Goal: Participate in discussion: Engage in conversation with other users on a specific topic

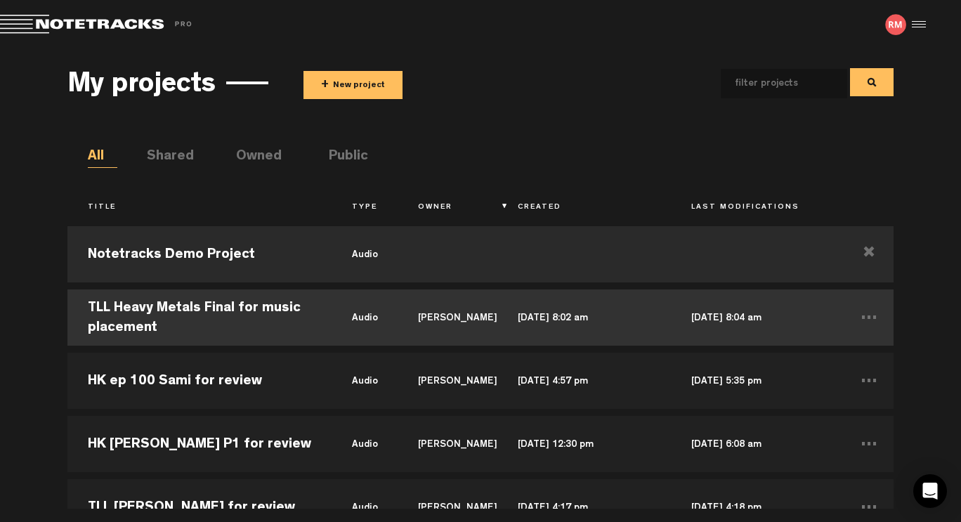
click at [235, 311] on td "TLL Heavy Metals Final for music placement" at bounding box center [199, 317] width 264 height 63
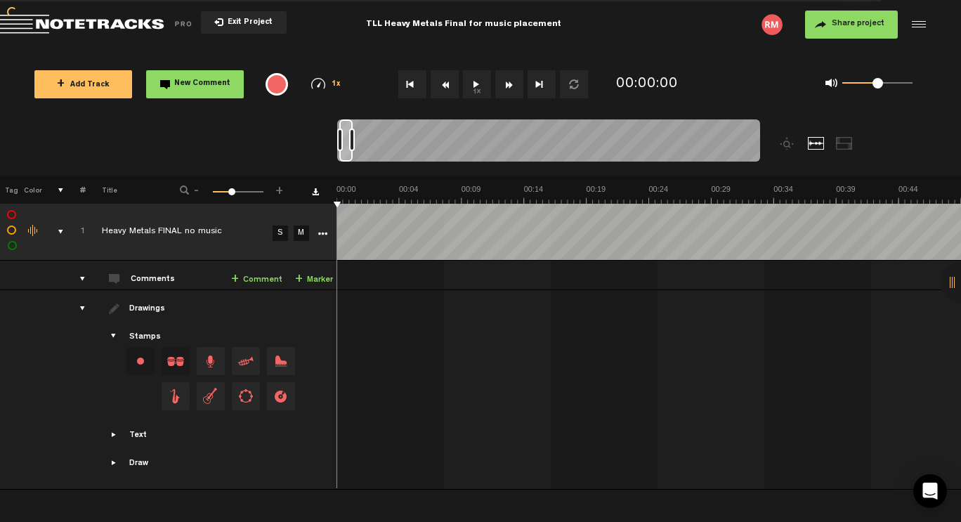
scroll to position [0, 84]
click at [480, 88] on button "1x" at bounding box center [477, 84] width 28 height 28
drag, startPoint x: 350, startPoint y: 140, endPoint x: 365, endPoint y: 139, distance: 14.8
click at [365, 139] on div at bounding box center [365, 140] width 6 height 22
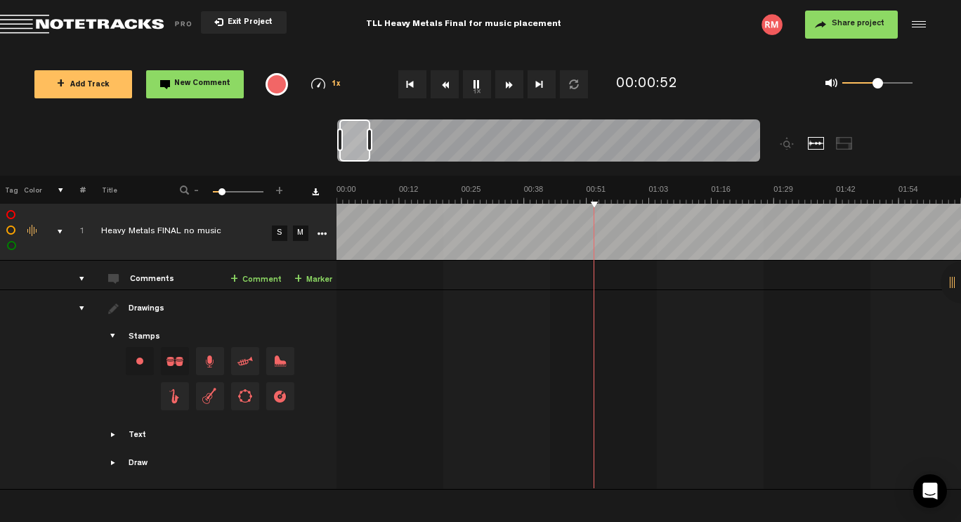
click at [369, 140] on div at bounding box center [370, 140] width 6 height 22
click at [373, 140] on div at bounding box center [374, 140] width 6 height 22
drag, startPoint x: 374, startPoint y: 141, endPoint x: 383, endPoint y: 139, distance: 10.1
click at [383, 139] on div at bounding box center [384, 140] width 6 height 22
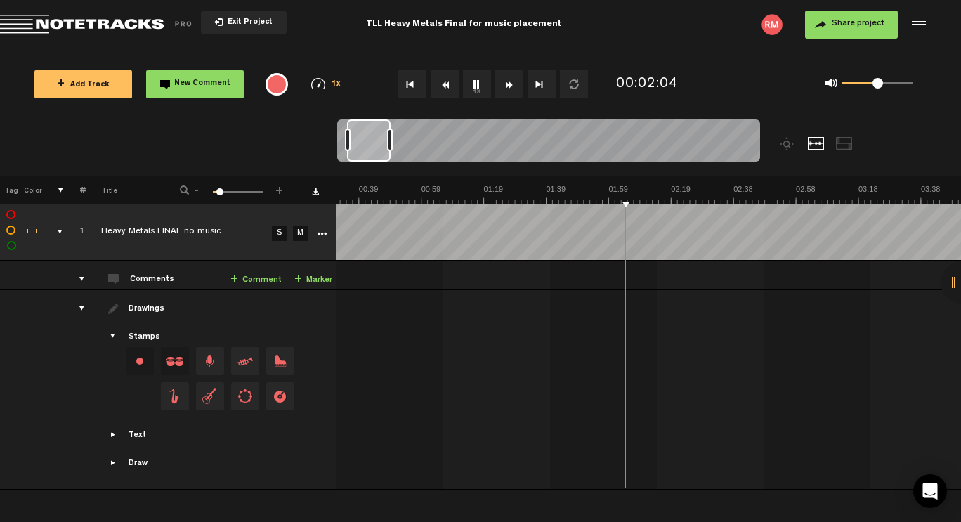
scroll to position [0, 121]
drag, startPoint x: 372, startPoint y: 140, endPoint x: 383, endPoint y: 140, distance: 10.5
click at [381, 140] on div at bounding box center [369, 140] width 44 height 42
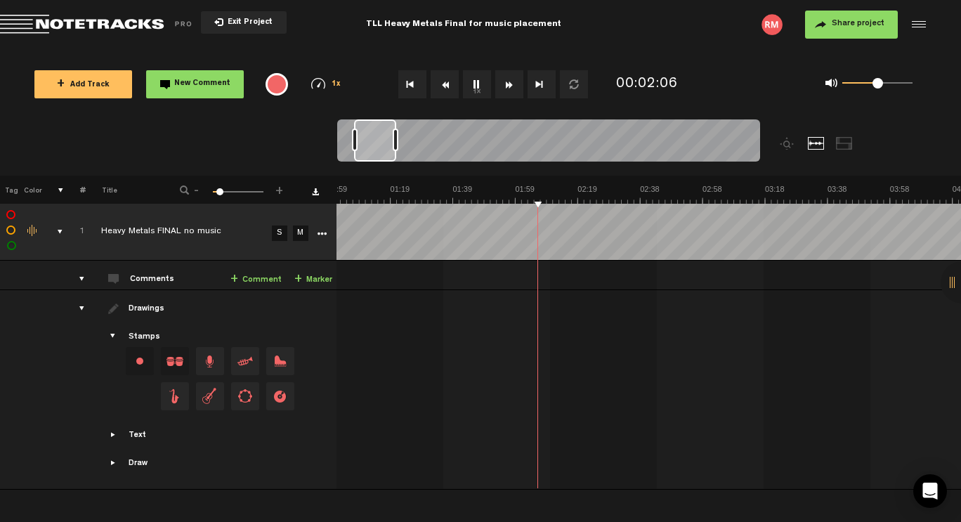
scroll to position [0, 261]
drag, startPoint x: 365, startPoint y: 145, endPoint x: 376, endPoint y: 144, distance: 10.6
click at [376, 144] on div at bounding box center [380, 140] width 42 height 42
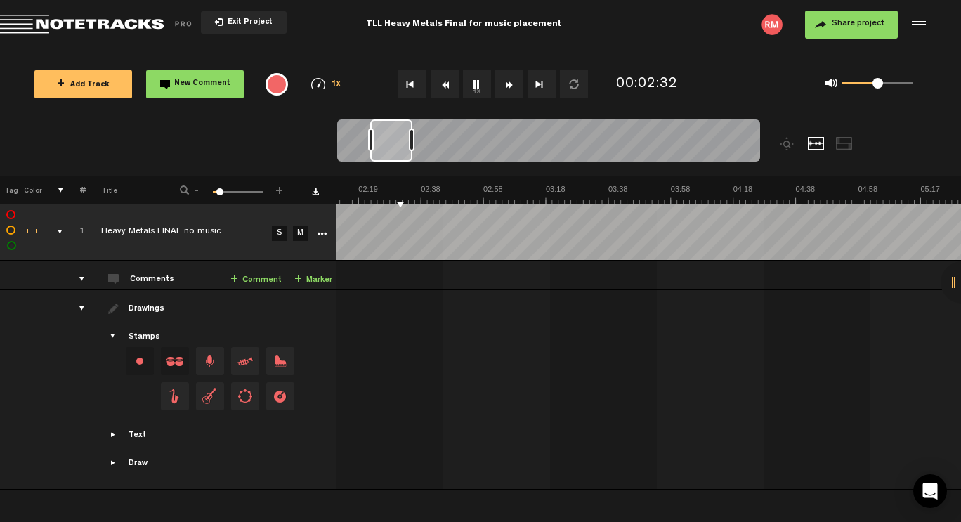
scroll to position [0, 415]
click at [476, 81] on button "1x" at bounding box center [477, 84] width 28 height 28
click at [476, 88] on button "1x" at bounding box center [477, 84] width 28 height 28
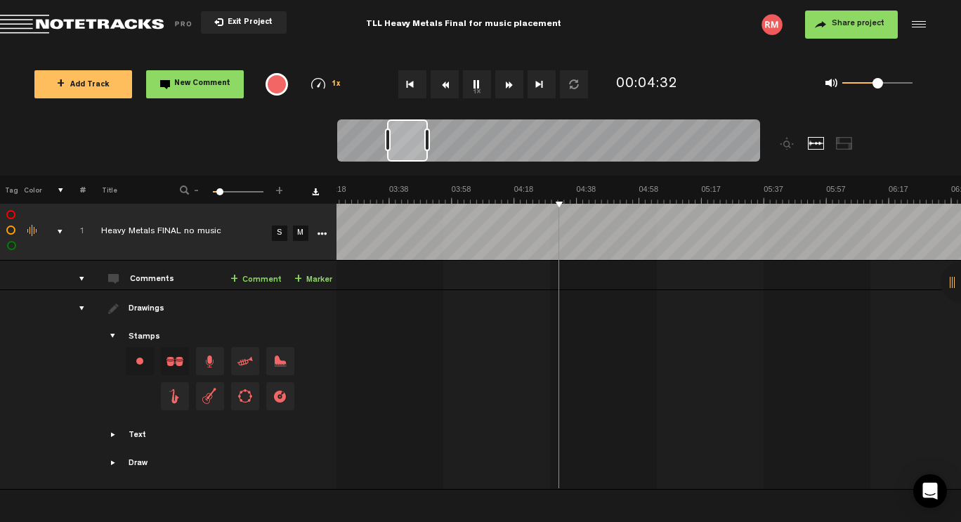
scroll to position [0, 662]
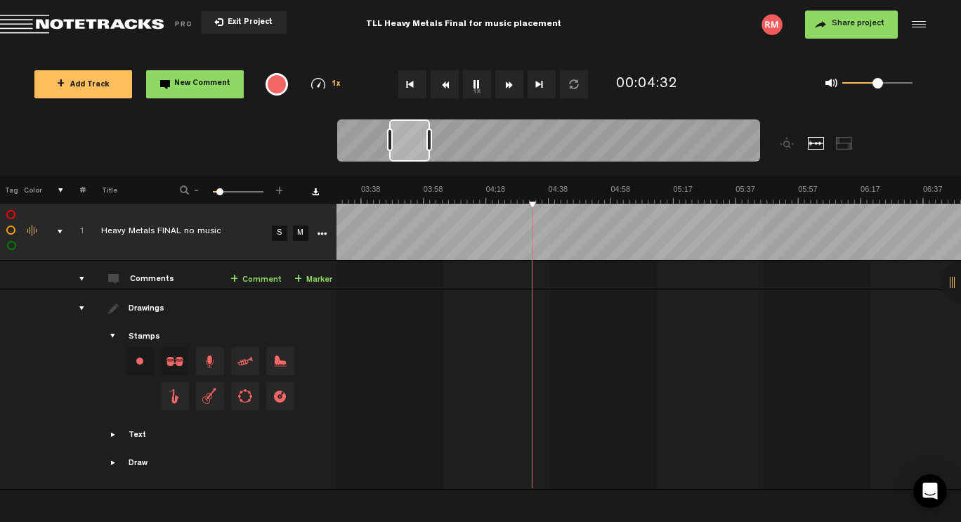
drag, startPoint x: 390, startPoint y: 143, endPoint x: 409, endPoint y: 140, distance: 19.2
click at [409, 140] on div at bounding box center [409, 140] width 41 height 42
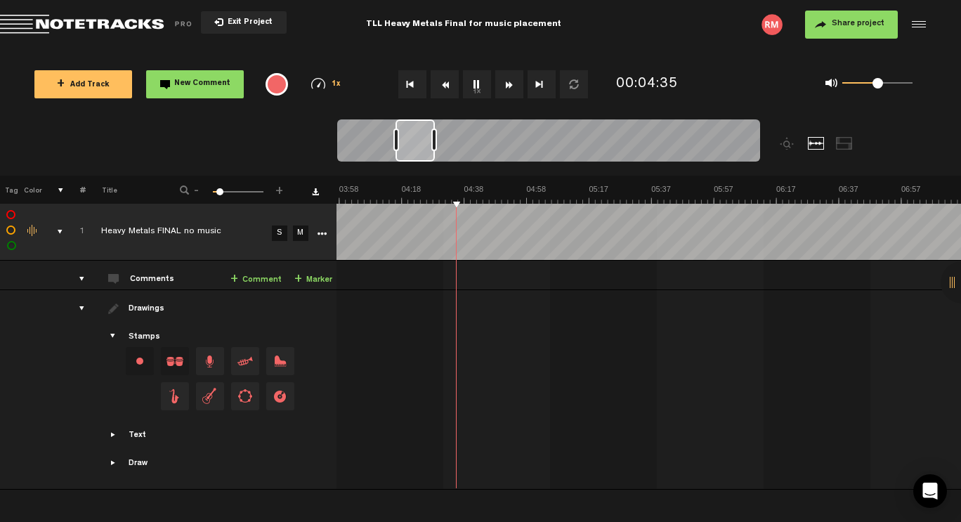
click at [420, 140] on div at bounding box center [414, 140] width 39 height 42
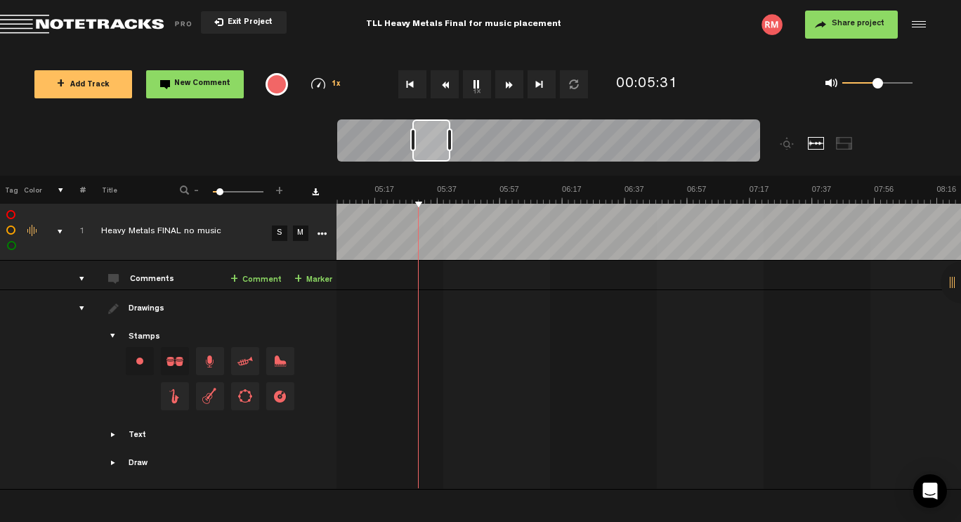
scroll to position [0, 1026]
drag, startPoint x: 402, startPoint y: 140, endPoint x: 443, endPoint y: 138, distance: 40.8
click at [443, 138] on div at bounding box center [436, 140] width 38 height 42
click at [438, 139] on div at bounding box center [435, 140] width 37 height 42
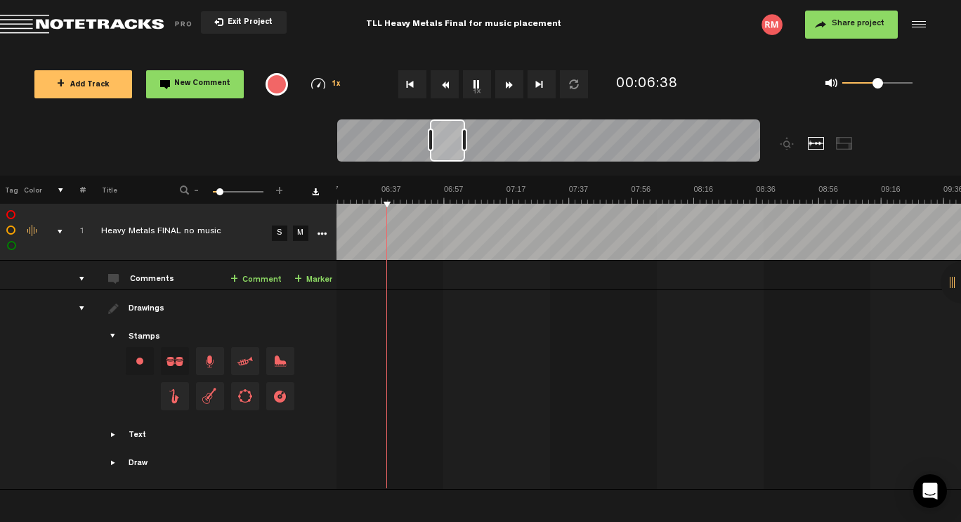
drag, startPoint x: 431, startPoint y: 141, endPoint x: 444, endPoint y: 139, distance: 13.5
click at [444, 139] on div at bounding box center [447, 140] width 35 height 42
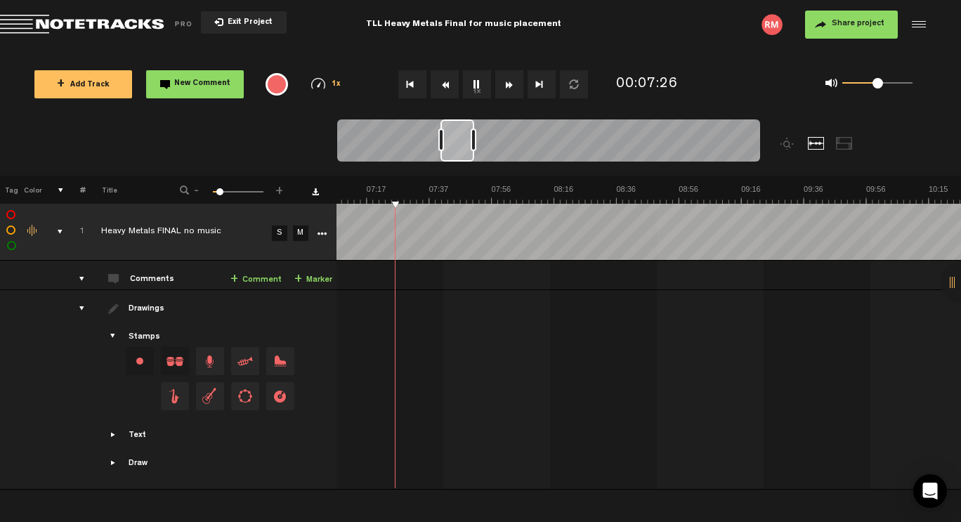
drag, startPoint x: 450, startPoint y: 143, endPoint x: 460, endPoint y: 143, distance: 10.6
click at [460, 143] on div at bounding box center [457, 140] width 34 height 42
drag, startPoint x: 478, startPoint y: 198, endPoint x: 445, endPoint y: 199, distance: 33.0
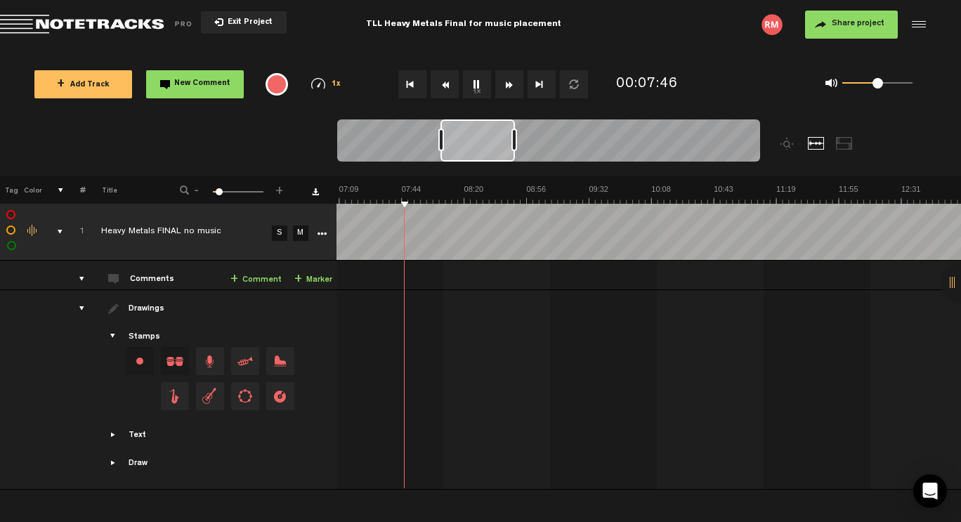
scroll to position [0, 597]
drag, startPoint x: 476, startPoint y: 140, endPoint x: 540, endPoint y: 142, distance: 64.7
click at [540, 142] on div at bounding box center [538, 140] width 6 height 22
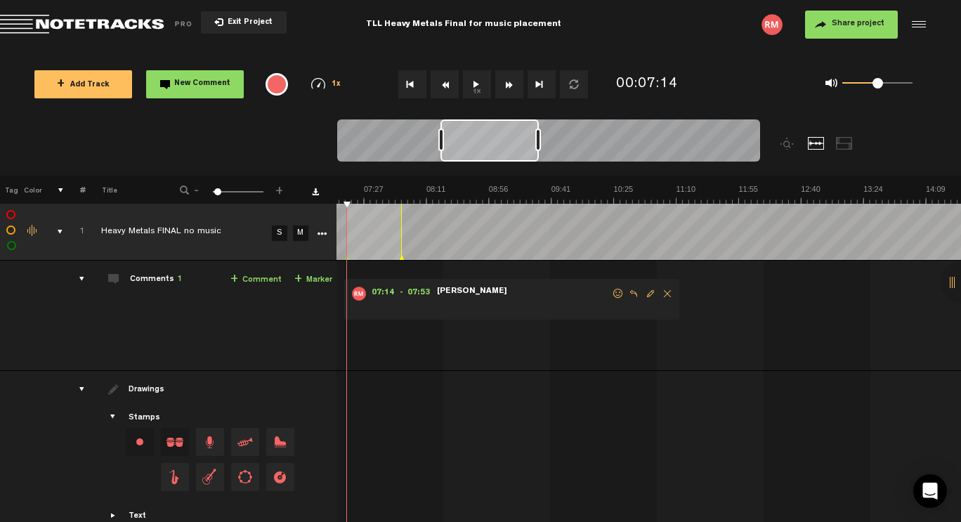
click at [663, 294] on span "Delete comment" at bounding box center [667, 294] width 17 height 10
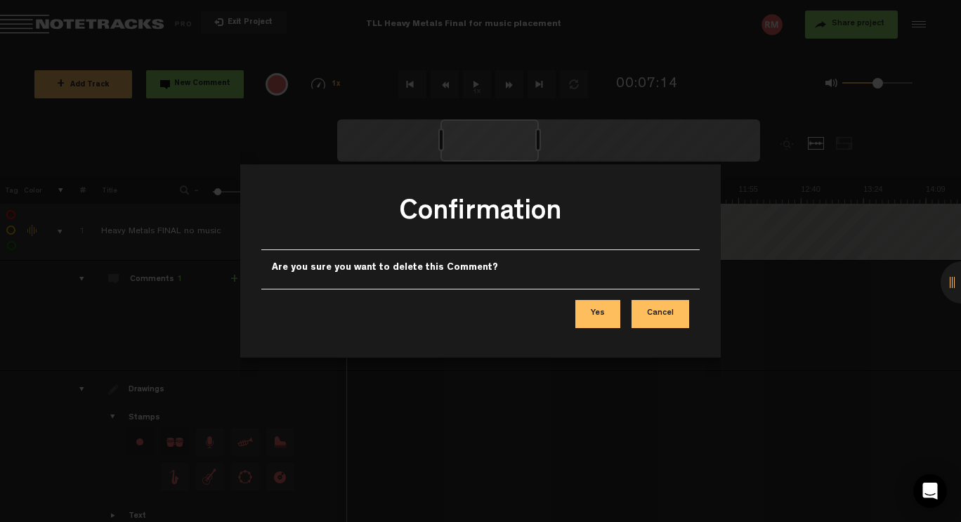
click at [615, 314] on button "Yes" at bounding box center [597, 314] width 45 height 28
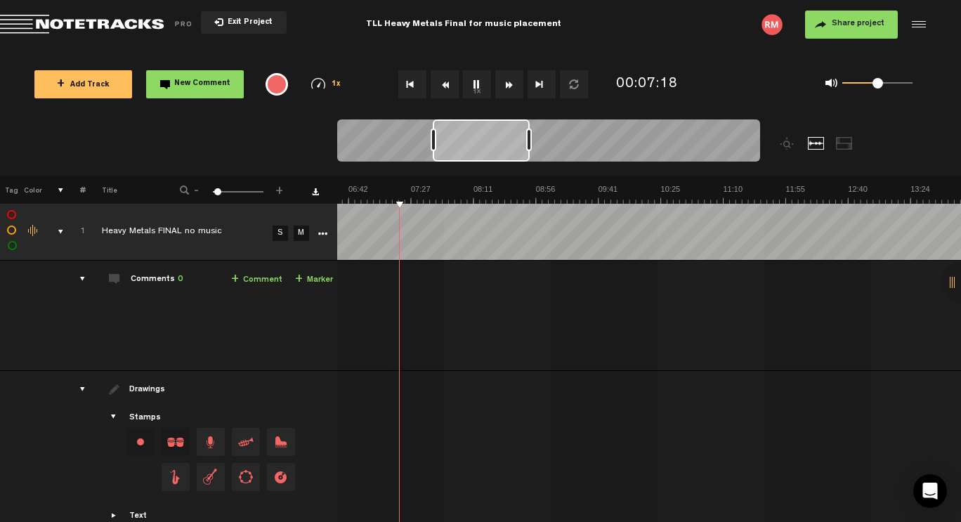
scroll to position [0, 3]
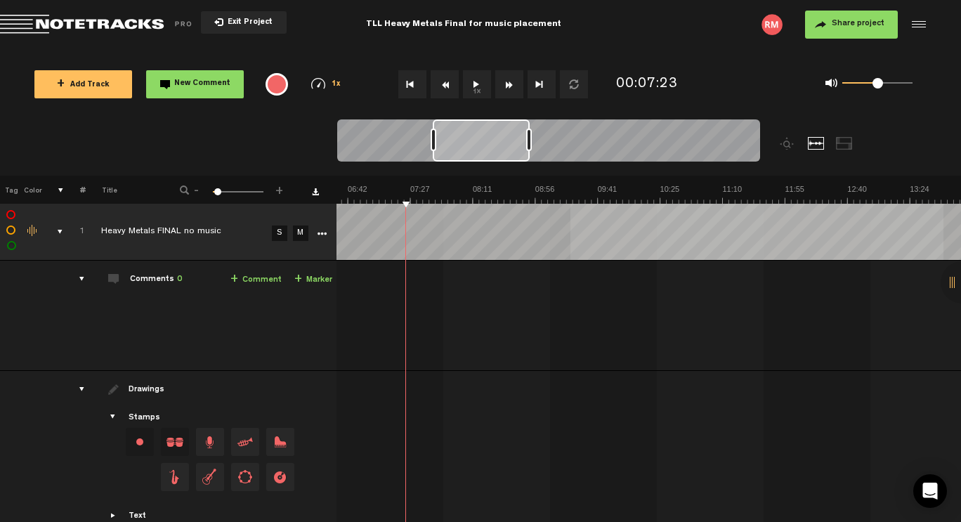
click at [571, 218] on div "+ New drawing Tag Color # Title - 1 100 4 + 1 Heavy Metals FINAL no music S M E…" at bounding box center [479, 359] width 961 height 367
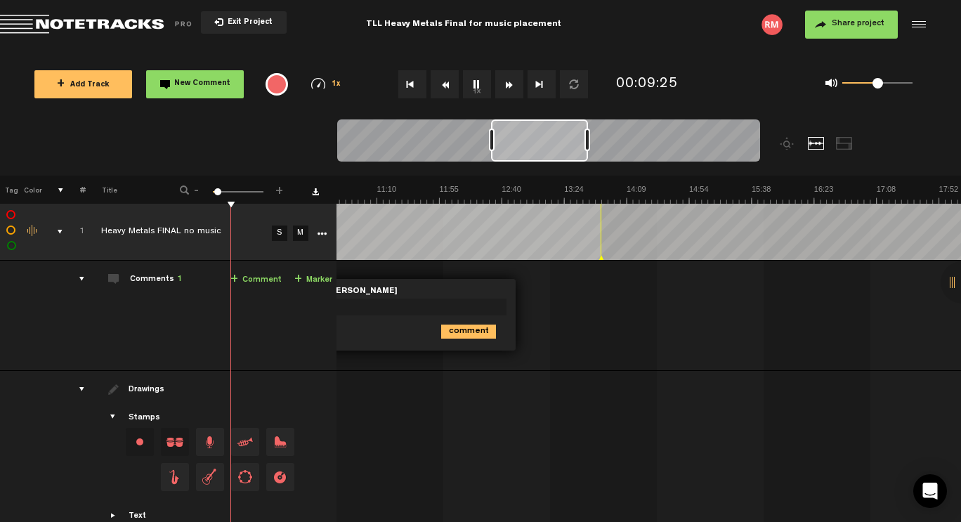
scroll to position [0, 41]
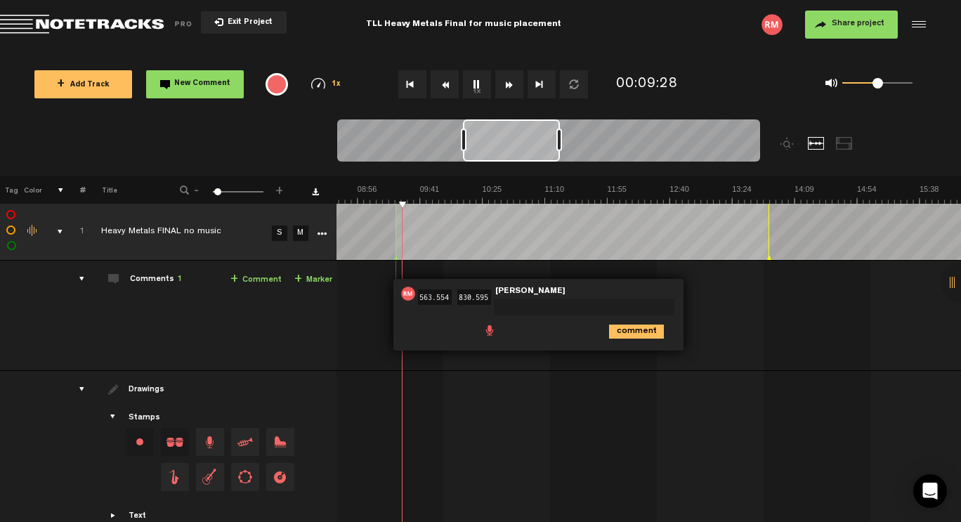
click at [509, 339] on div "comment" at bounding box center [540, 330] width 279 height 27
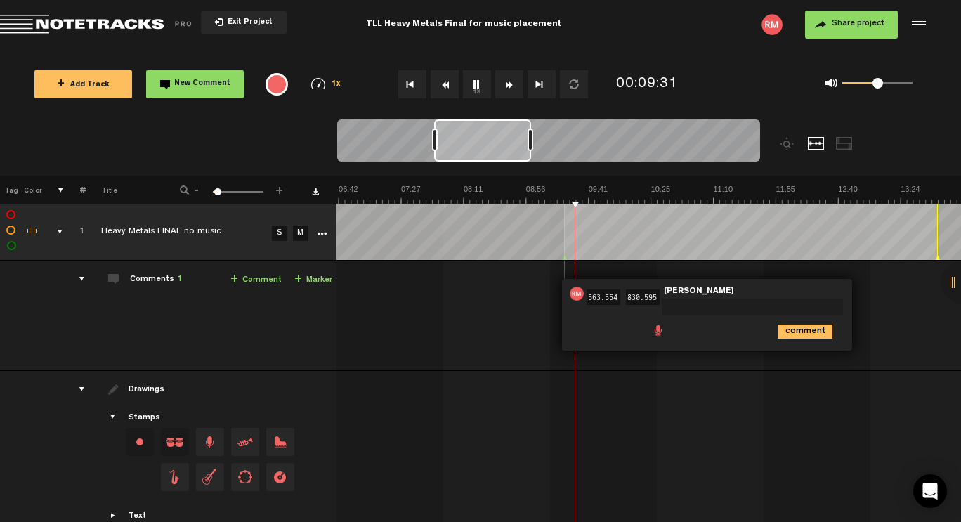
scroll to position [0, 560]
click at [778, 334] on icon "comment" at bounding box center [805, 331] width 55 height 14
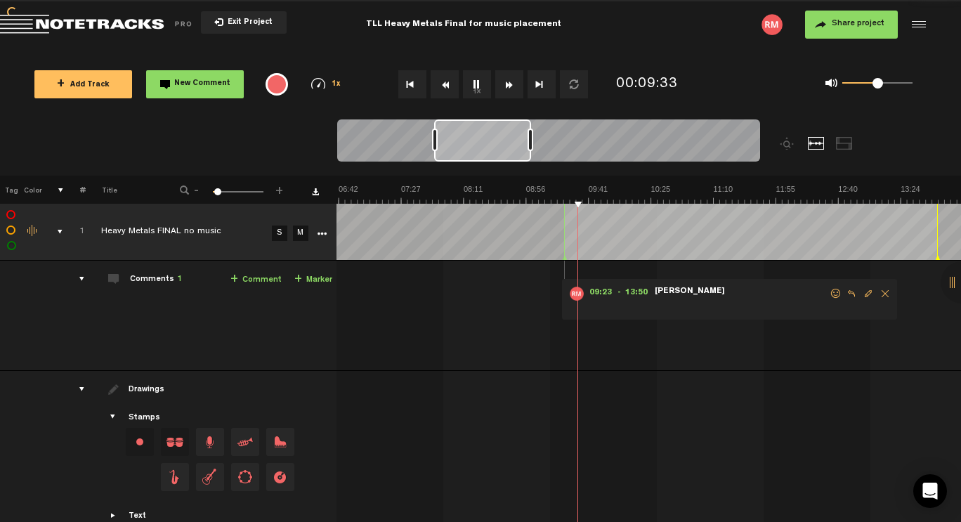
click at [877, 291] on span "Delete comment" at bounding box center [885, 294] width 17 height 10
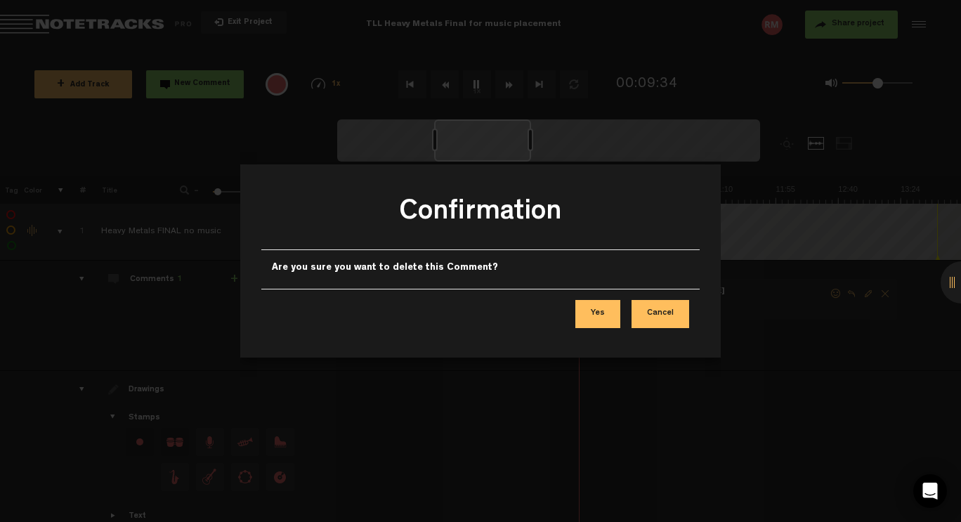
click at [598, 317] on button "Yes" at bounding box center [597, 314] width 45 height 28
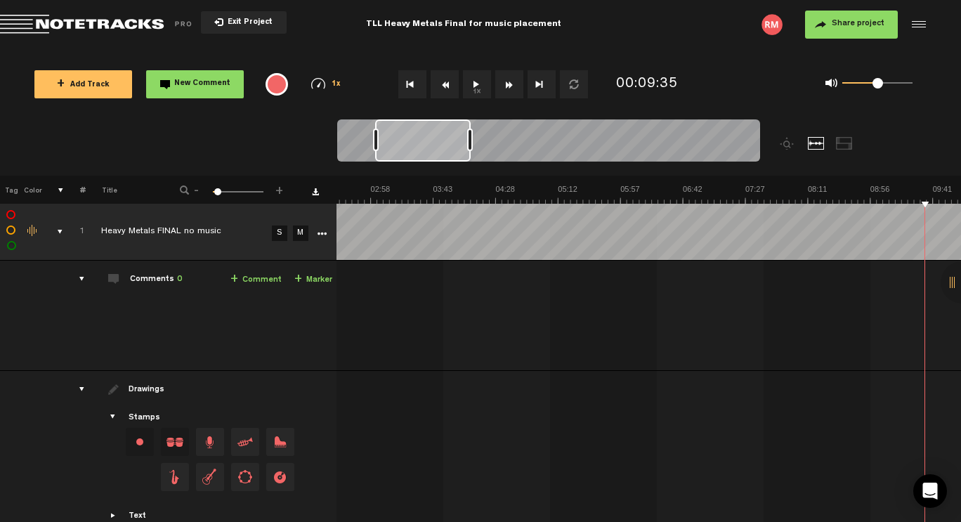
scroll to position [0, 178]
drag, startPoint x: 437, startPoint y: 140, endPoint x: 374, endPoint y: 144, distance: 63.4
click at [374, 144] on div at bounding box center [417, 140] width 96 height 42
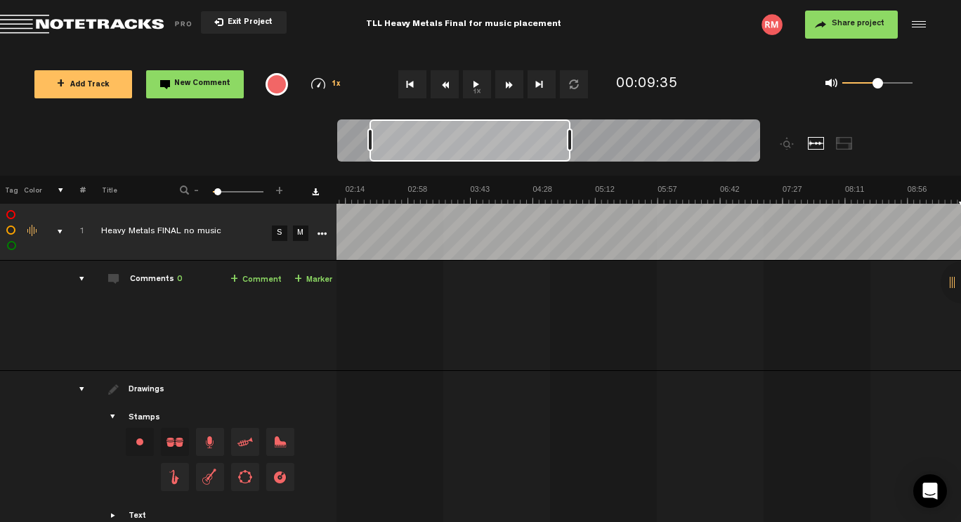
drag, startPoint x: 463, startPoint y: 141, endPoint x: 568, endPoint y: 154, distance: 106.1
click at [568, 154] on div at bounding box center [548, 142] width 423 height 47
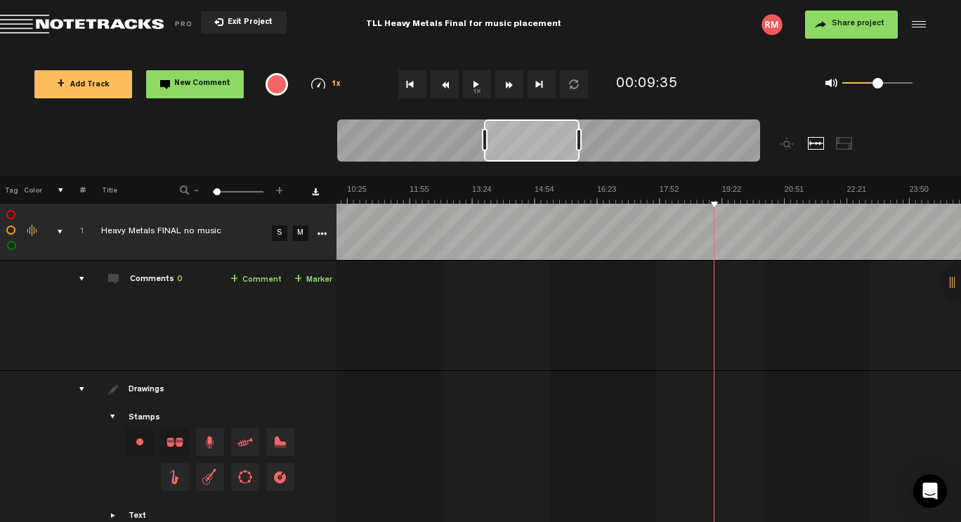
scroll to position [0, 0]
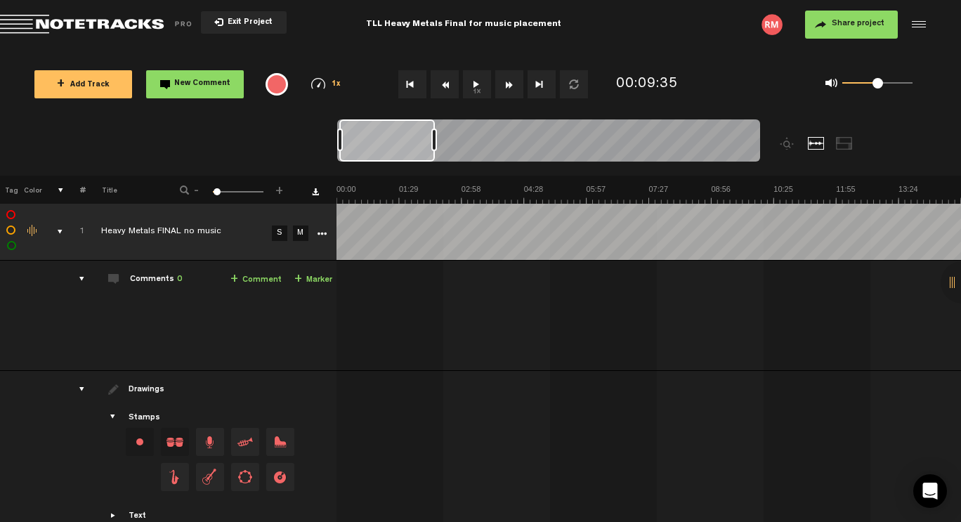
click at [415, 85] on button "Go to beginning" at bounding box center [412, 84] width 28 height 28
drag, startPoint x: 432, startPoint y: 143, endPoint x: 388, endPoint y: 145, distance: 44.3
click at [395, 145] on div at bounding box center [398, 140] width 6 height 22
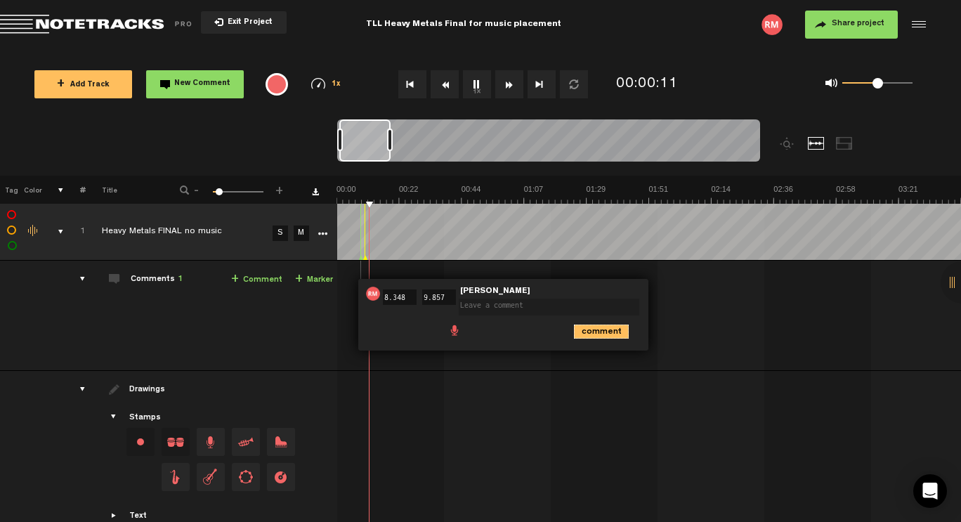
drag, startPoint x: 603, startPoint y: 334, endPoint x: 614, endPoint y: 327, distance: 13.3
click at [603, 334] on icon "comment" at bounding box center [601, 331] width 55 height 14
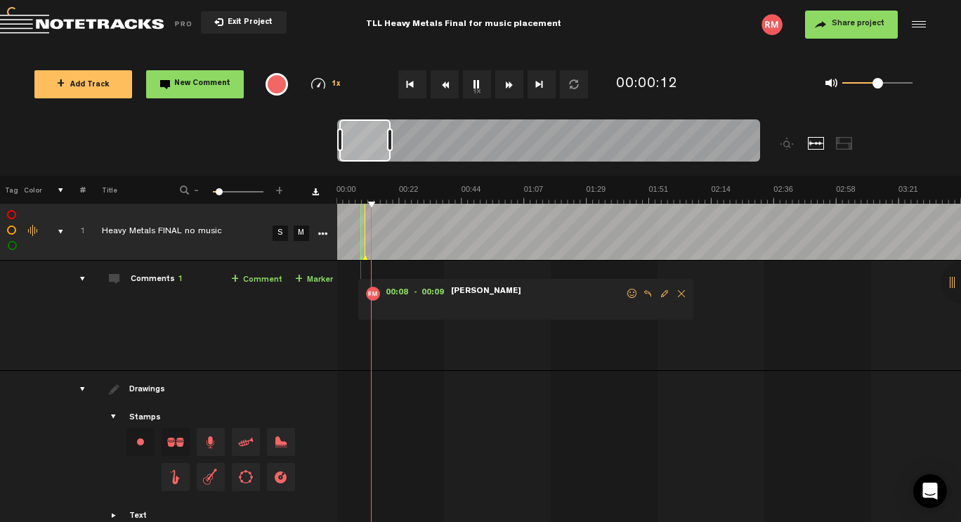
click at [679, 291] on span "Delete comment" at bounding box center [681, 294] width 17 height 10
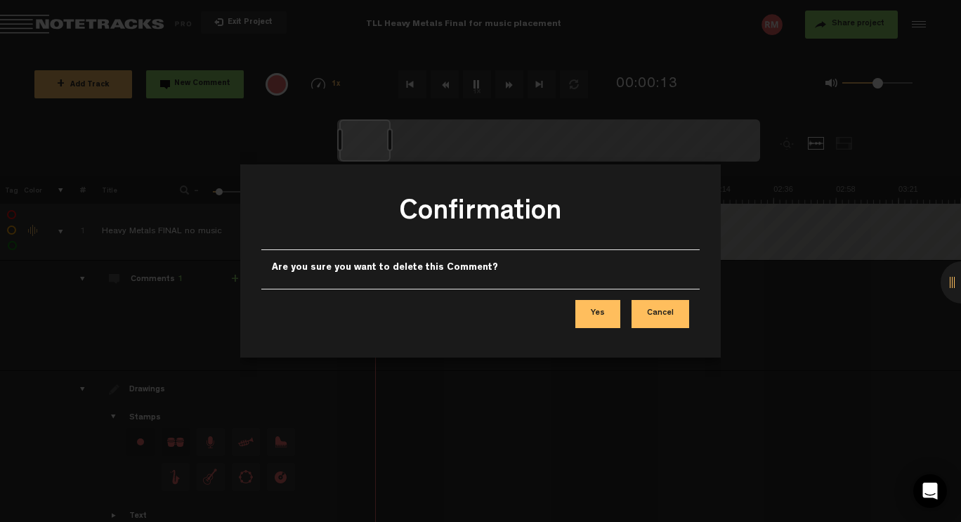
click at [608, 317] on button "Yes" at bounding box center [597, 314] width 45 height 28
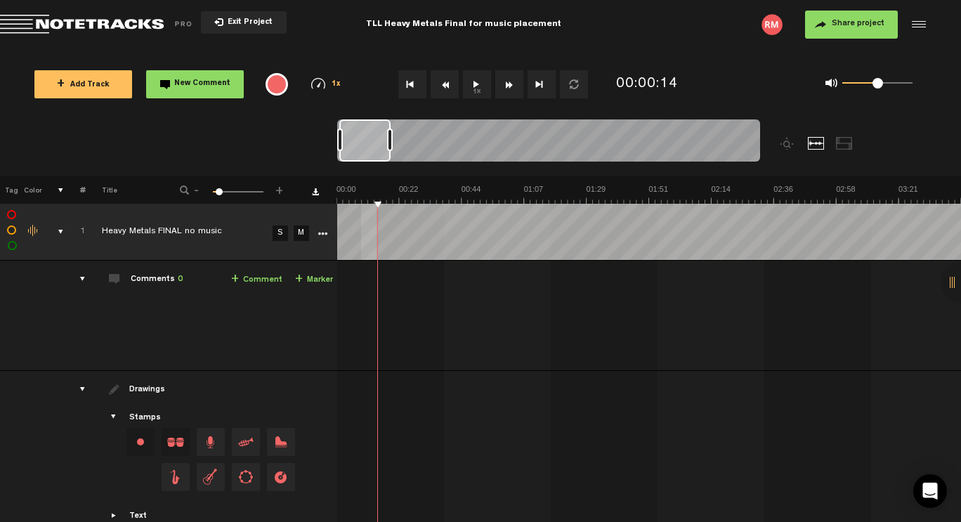
click at [376, 206] on div "+ New drawing Tag Color # Title - 1 100 8 + 1 Heavy Metals FINAL no music S M E…" at bounding box center [480, 359] width 961 height 367
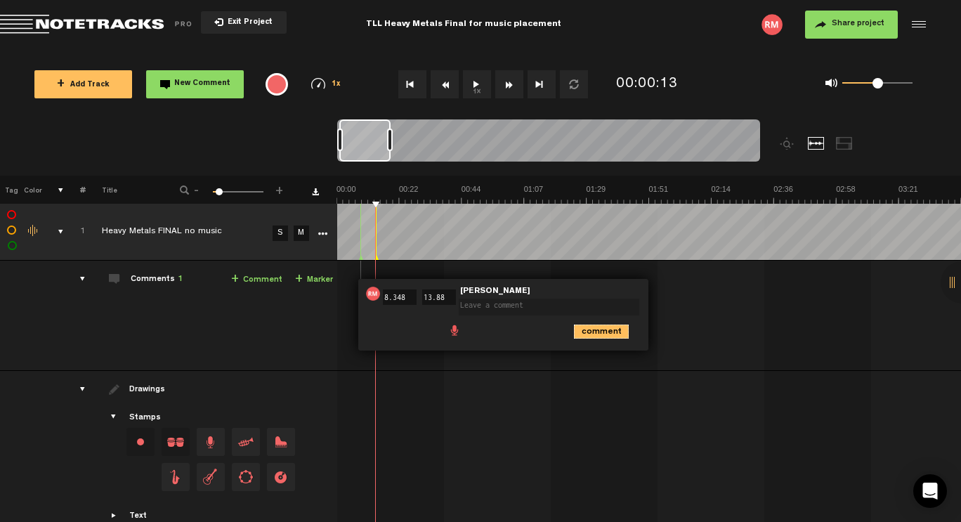
click at [605, 334] on icon "comment" at bounding box center [601, 331] width 55 height 14
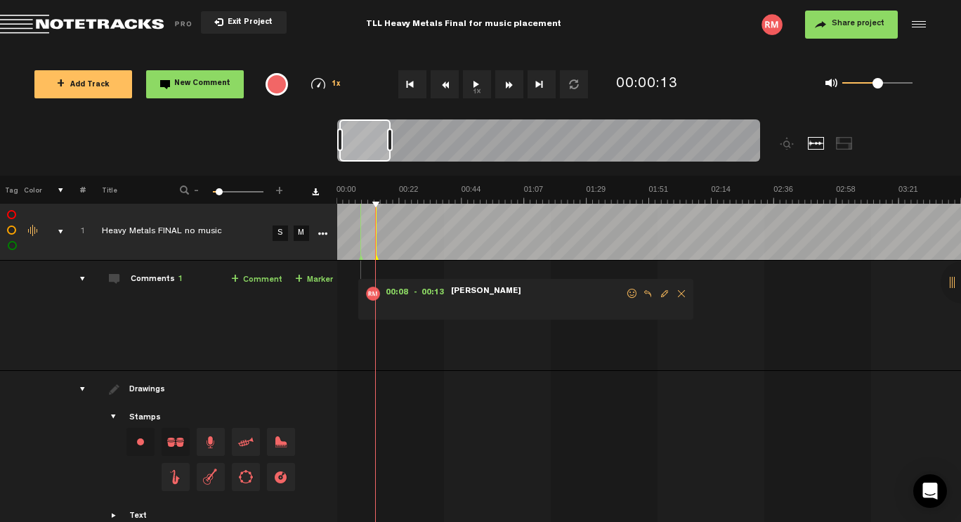
click at [679, 291] on span "Delete comment" at bounding box center [681, 294] width 17 height 10
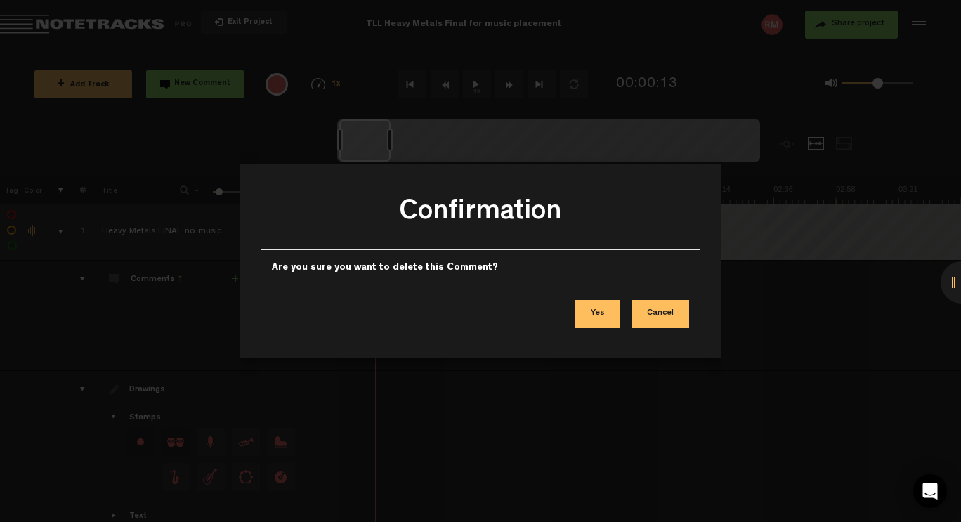
click at [586, 319] on button "Yes" at bounding box center [597, 314] width 45 height 28
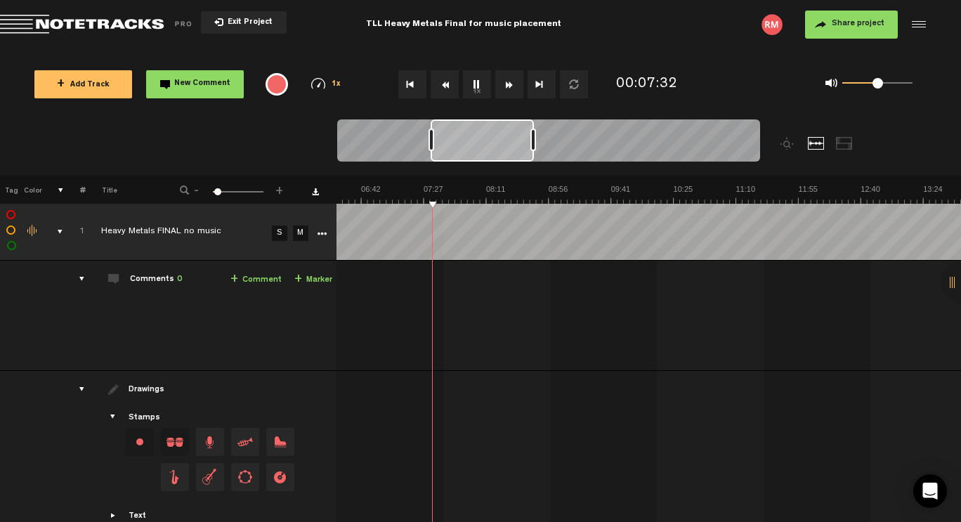
scroll to position [0, 403]
drag, startPoint x: 478, startPoint y: 137, endPoint x: 565, endPoint y: 145, distance: 86.7
click at [565, 145] on div at bounding box center [566, 140] width 6 height 22
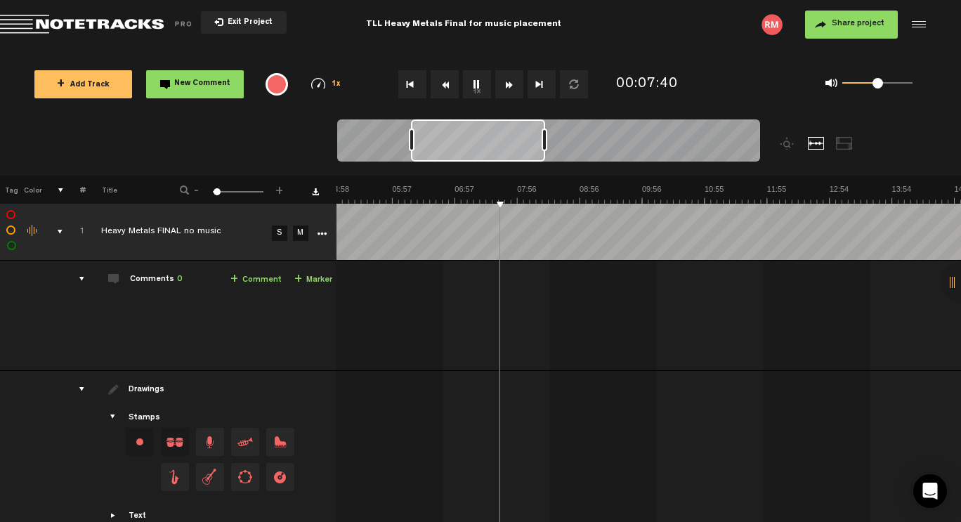
scroll to position [0, 319]
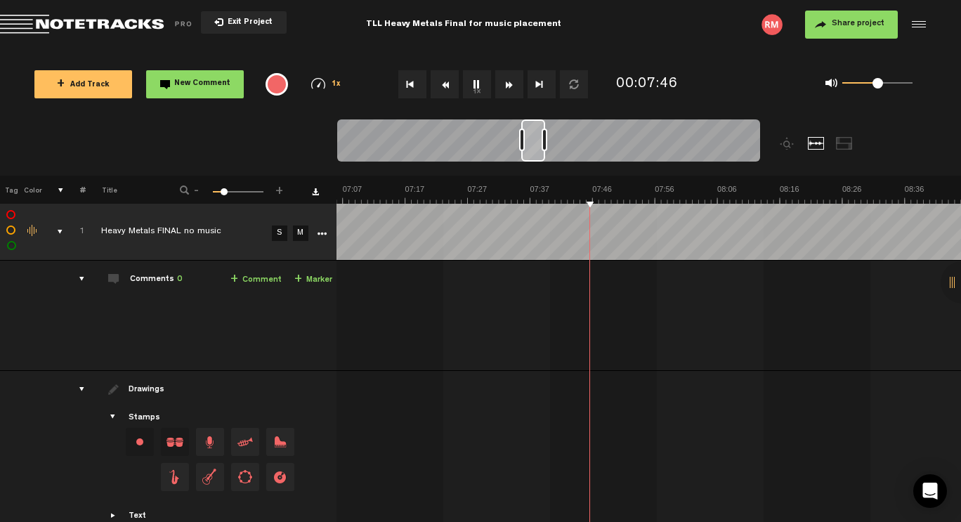
drag, startPoint x: 412, startPoint y: 136, endPoint x: 522, endPoint y: 142, distance: 110.4
click at [522, 142] on div at bounding box center [522, 140] width 6 height 22
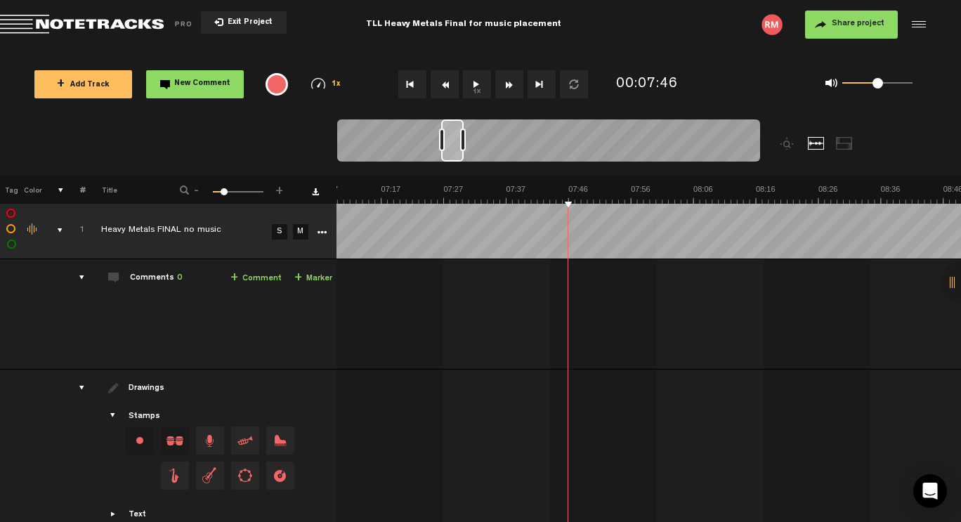
scroll to position [0, 95]
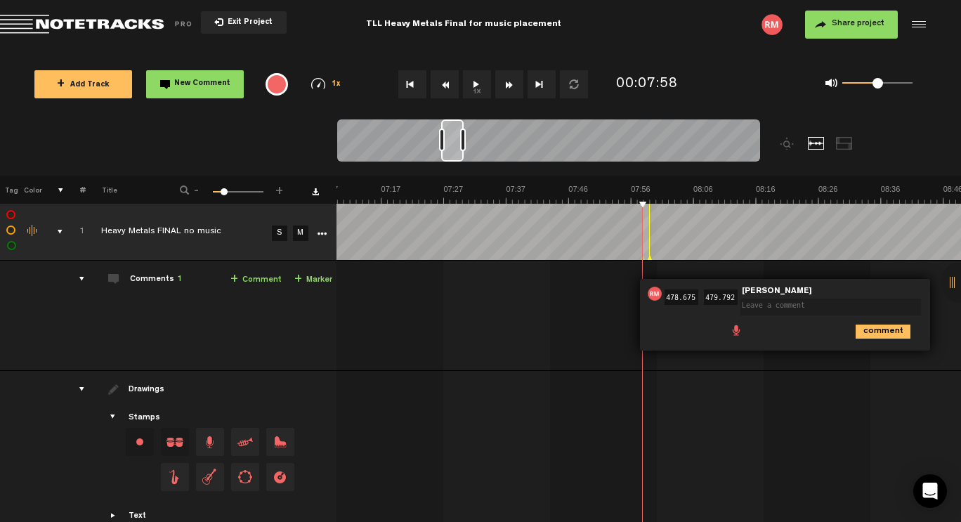
click at [740, 307] on textarea at bounding box center [830, 307] width 181 height 17
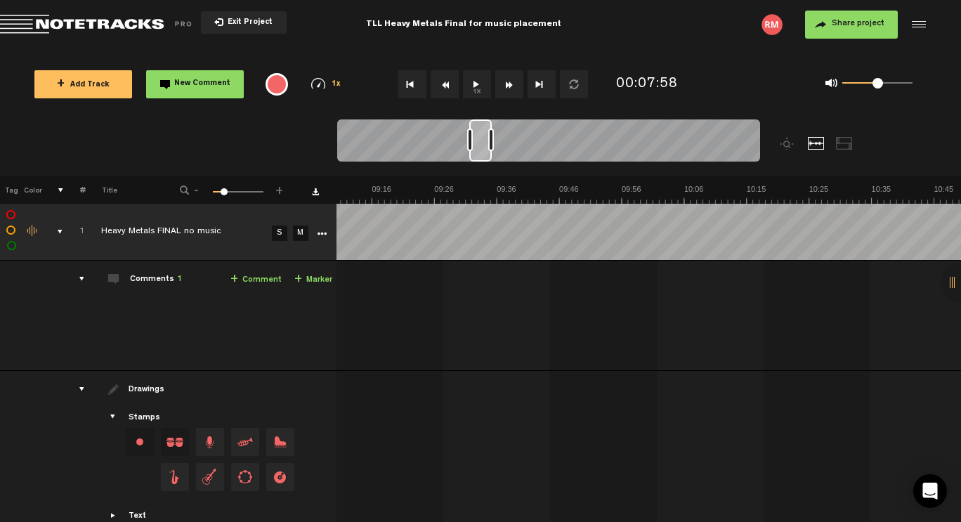
scroll to position [0, 119]
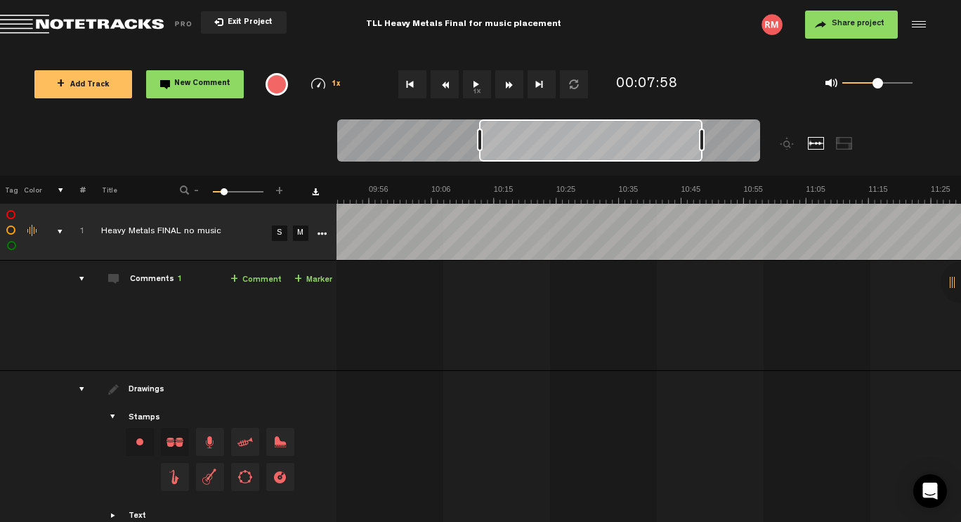
drag, startPoint x: 500, startPoint y: 138, endPoint x: 704, endPoint y: 144, distance: 203.8
click at [704, 144] on div at bounding box center [702, 140] width 6 height 22
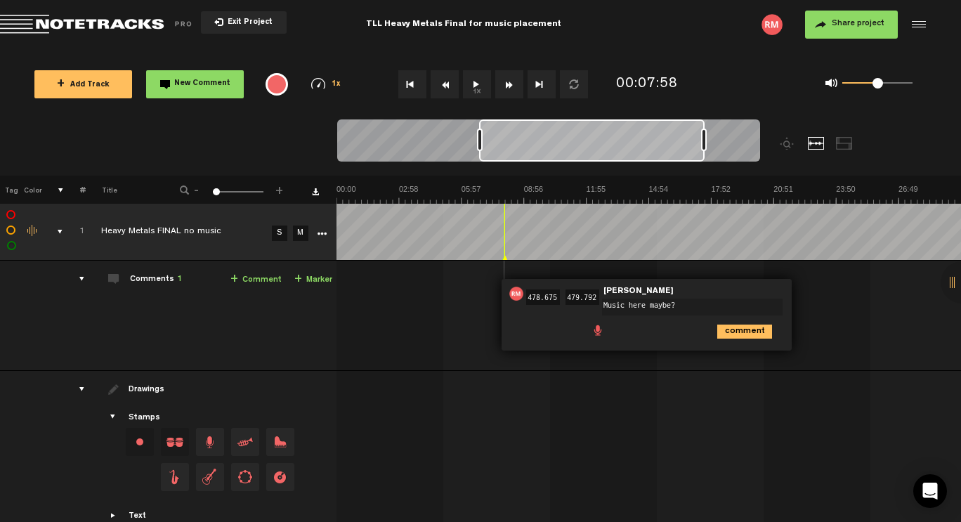
type textarea "Music here maybe?"
click at [717, 336] on icon "comment" at bounding box center [744, 331] width 55 height 14
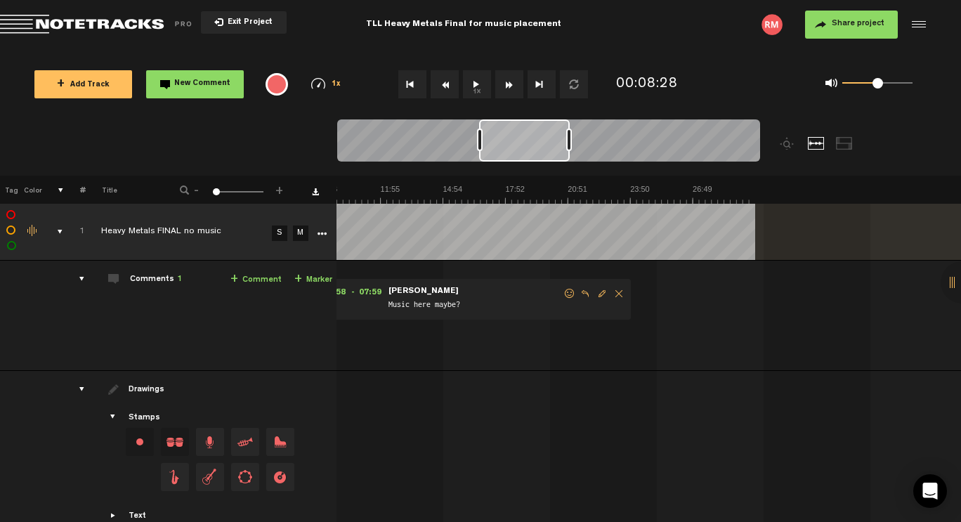
drag, startPoint x: 701, startPoint y: 143, endPoint x: 564, endPoint y: 146, distance: 137.0
click at [566, 146] on div at bounding box center [569, 140] width 6 height 22
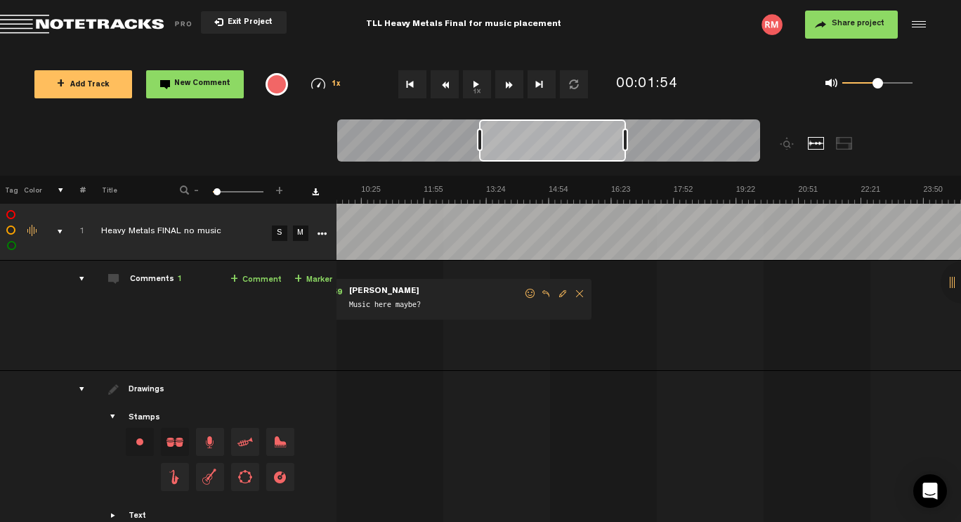
drag, startPoint x: 561, startPoint y: 139, endPoint x: 624, endPoint y: 140, distance: 62.5
click at [624, 140] on div at bounding box center [625, 140] width 6 height 22
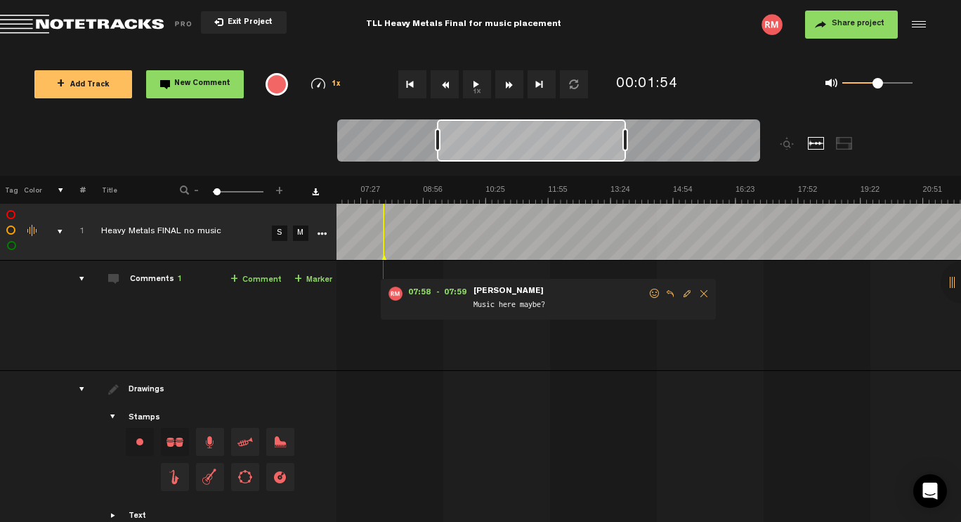
drag, startPoint x: 480, startPoint y: 143, endPoint x: 439, endPoint y: 144, distance: 41.4
click at [439, 144] on div at bounding box center [438, 140] width 6 height 22
drag, startPoint x: 624, startPoint y: 145, endPoint x: 492, endPoint y: 149, distance: 132.1
click at [492, 149] on div at bounding box center [493, 140] width 6 height 22
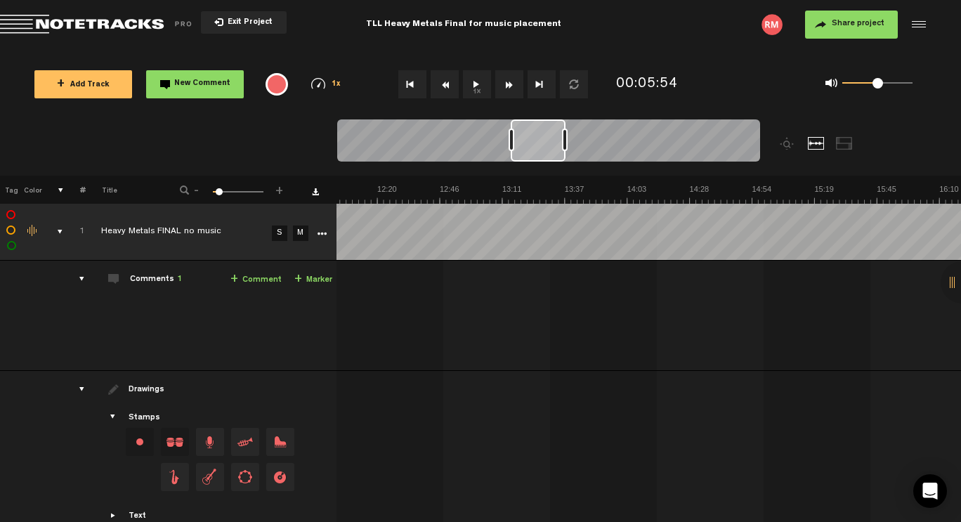
scroll to position [0, 1011]
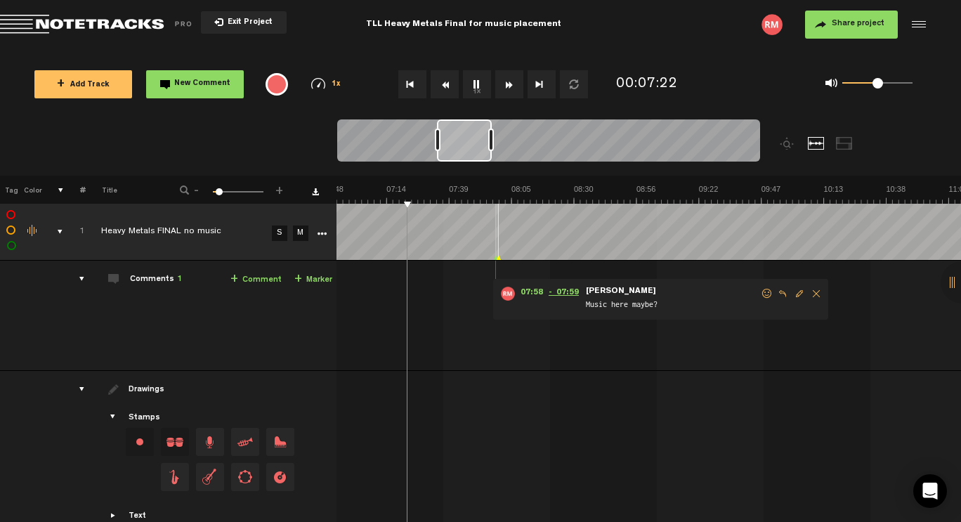
click at [549, 289] on span "- 07:59" at bounding box center [567, 294] width 36 height 14
click at [808, 297] on span "Delete comment" at bounding box center [816, 294] width 17 height 10
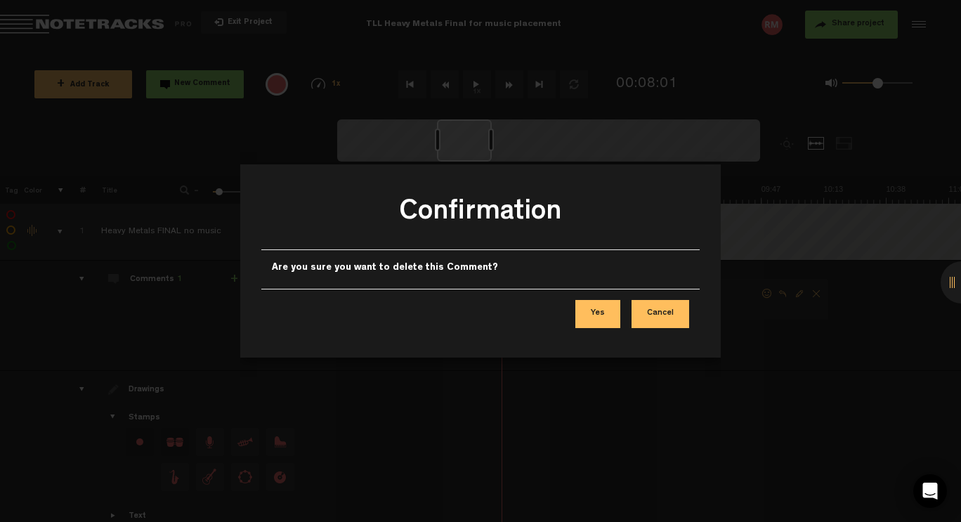
click at [613, 315] on button "Yes" at bounding box center [597, 314] width 45 height 28
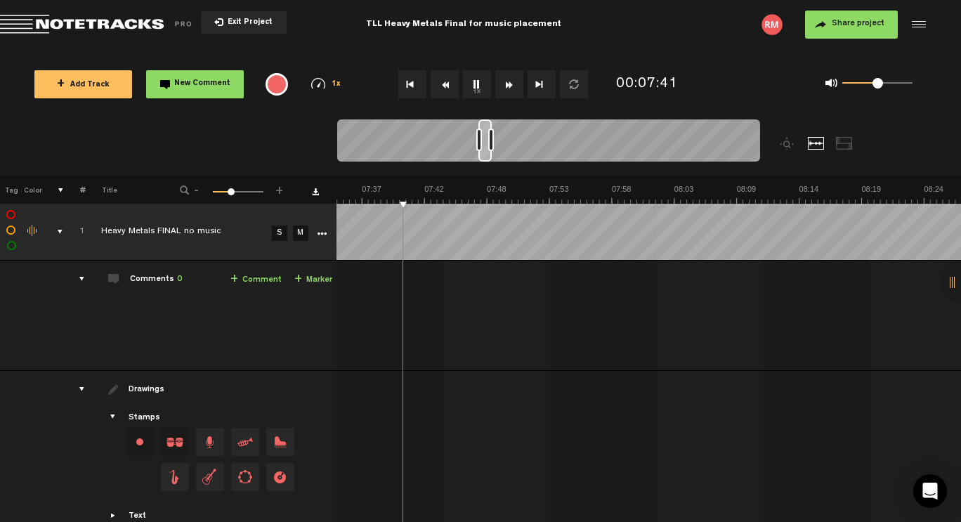
scroll to position [0, 9091]
drag, startPoint x: 440, startPoint y: 138, endPoint x: 487, endPoint y: 142, distance: 46.5
click at [487, 142] on div at bounding box center [548, 142] width 423 height 47
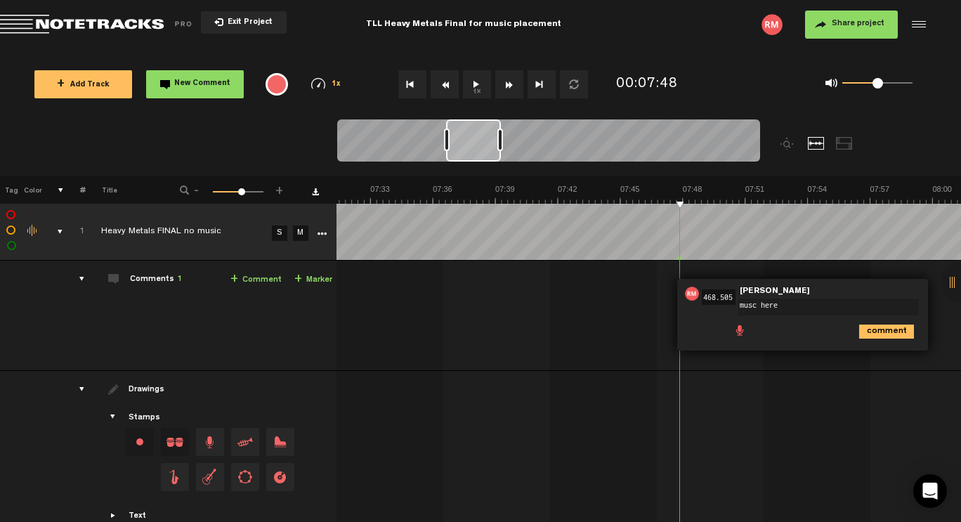
type textarea "musc here?"
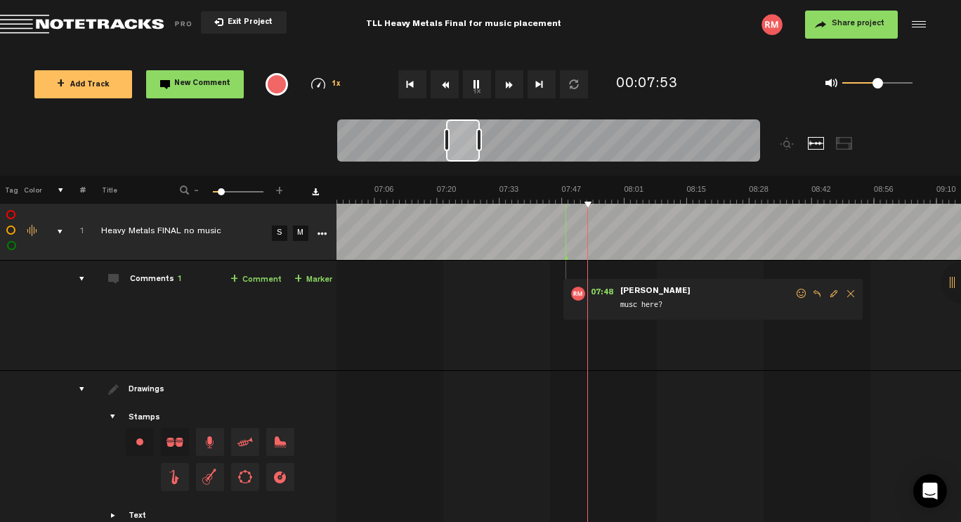
scroll to position [0, 2050]
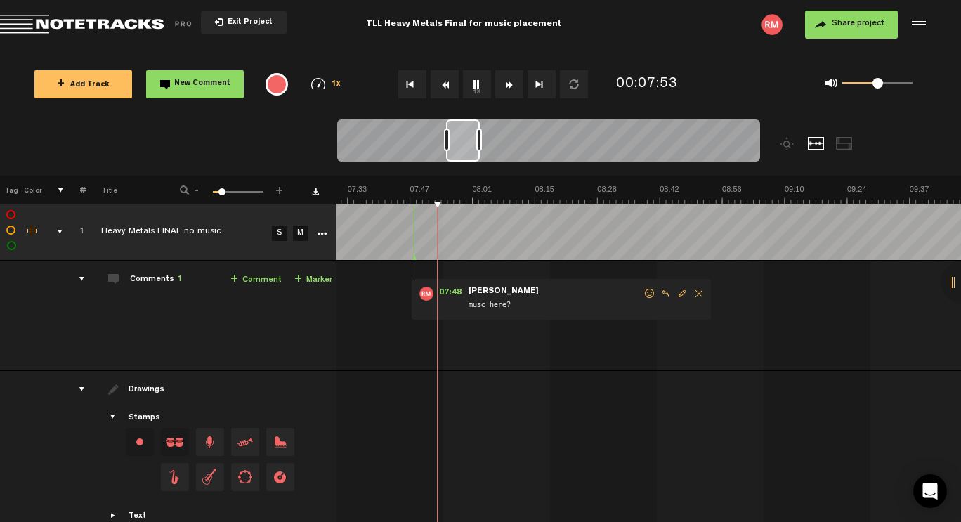
drag, startPoint x: 501, startPoint y: 140, endPoint x: 480, endPoint y: 149, distance: 22.7
click at [480, 149] on div at bounding box center [479, 140] width 6 height 22
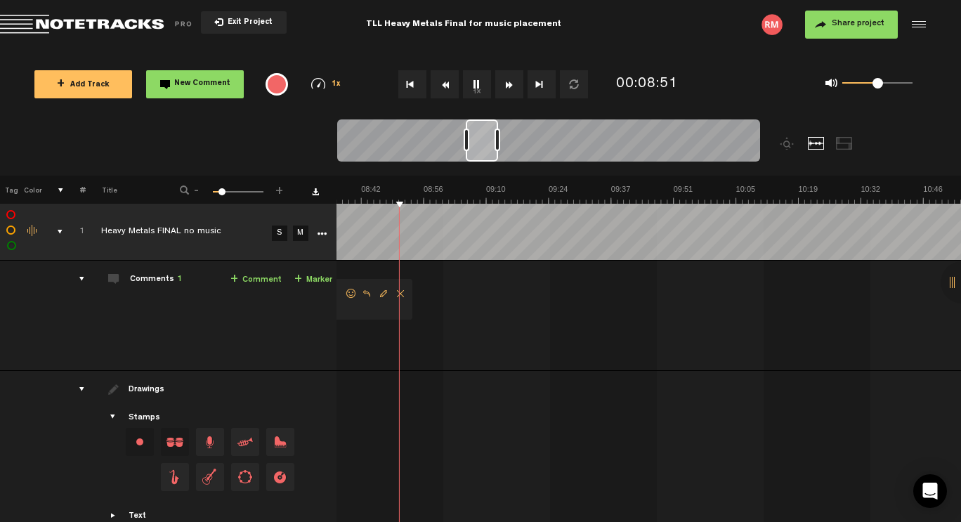
scroll to position [0, 2349]
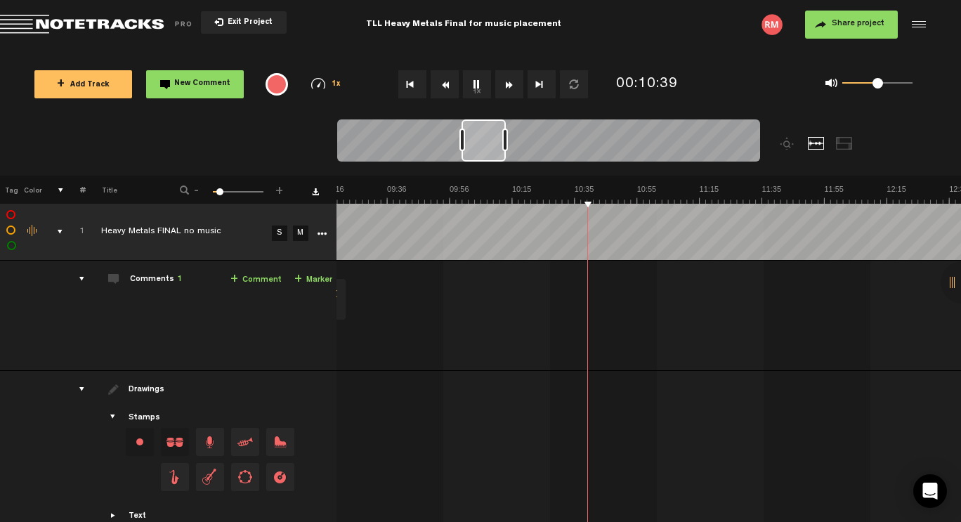
drag, startPoint x: 490, startPoint y: 140, endPoint x: 502, endPoint y: 140, distance: 12.0
click at [502, 140] on div at bounding box center [505, 140] width 6 height 22
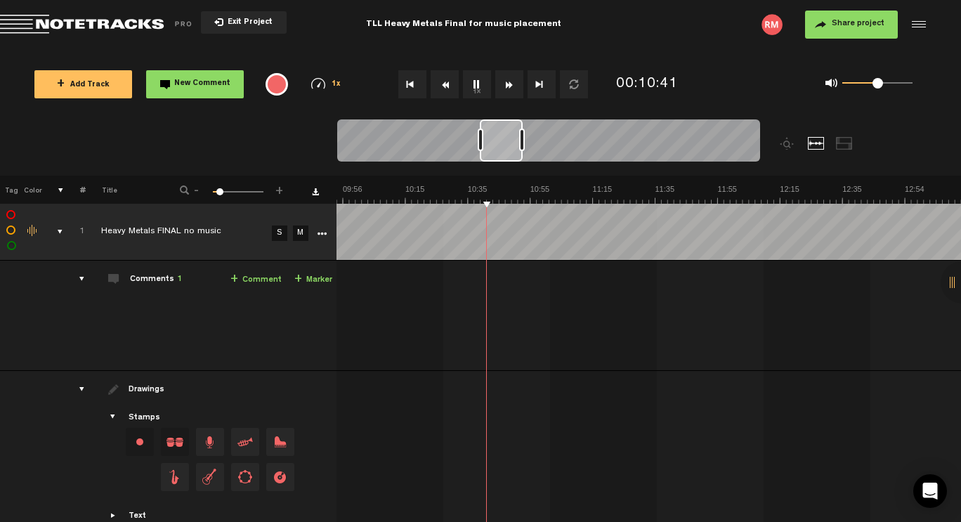
drag, startPoint x: 488, startPoint y: 140, endPoint x: 506, endPoint y: 140, distance: 18.3
click at [506, 140] on div at bounding box center [501, 140] width 43 height 42
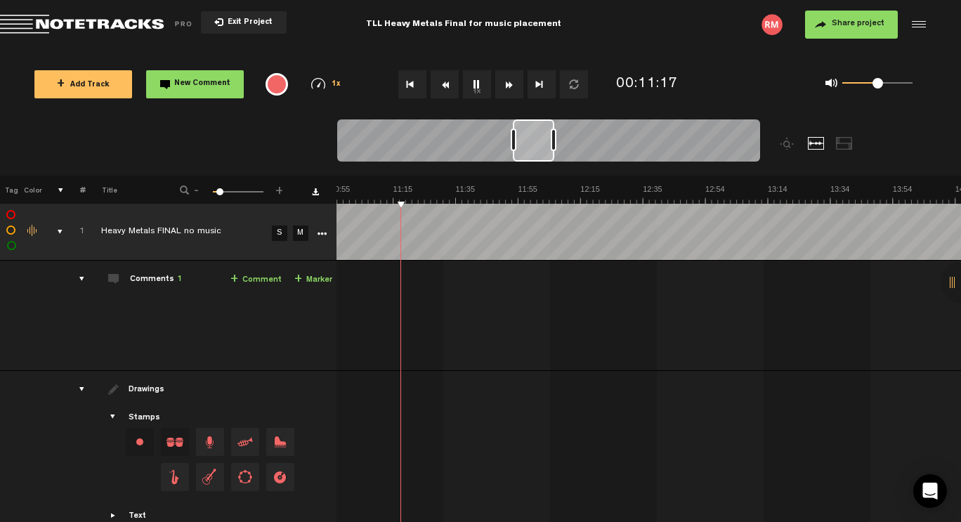
drag, startPoint x: 518, startPoint y: 137, endPoint x: 551, endPoint y: 138, distance: 33.0
click at [551, 138] on div at bounding box center [548, 142] width 423 height 47
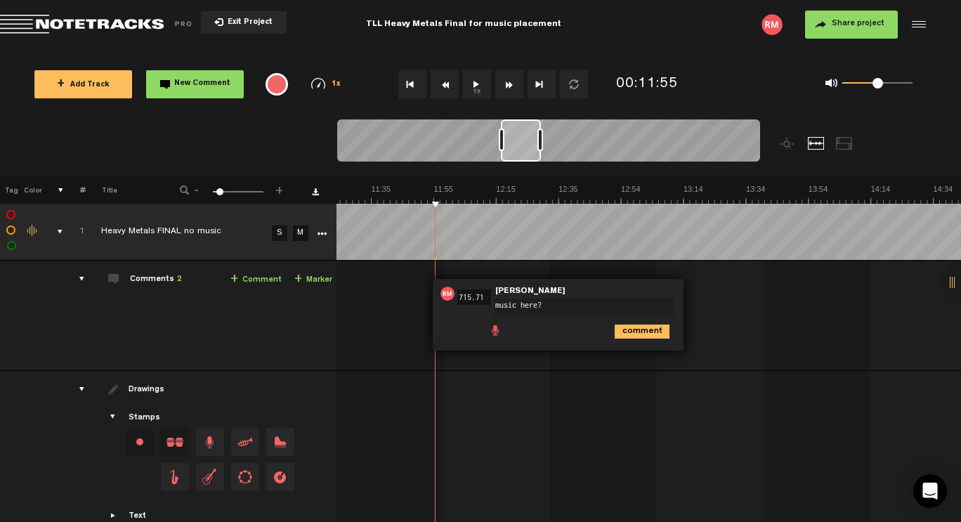
scroll to position [0, 2151]
type textarea "music here?"
click at [615, 331] on icon "comment" at bounding box center [642, 331] width 55 height 14
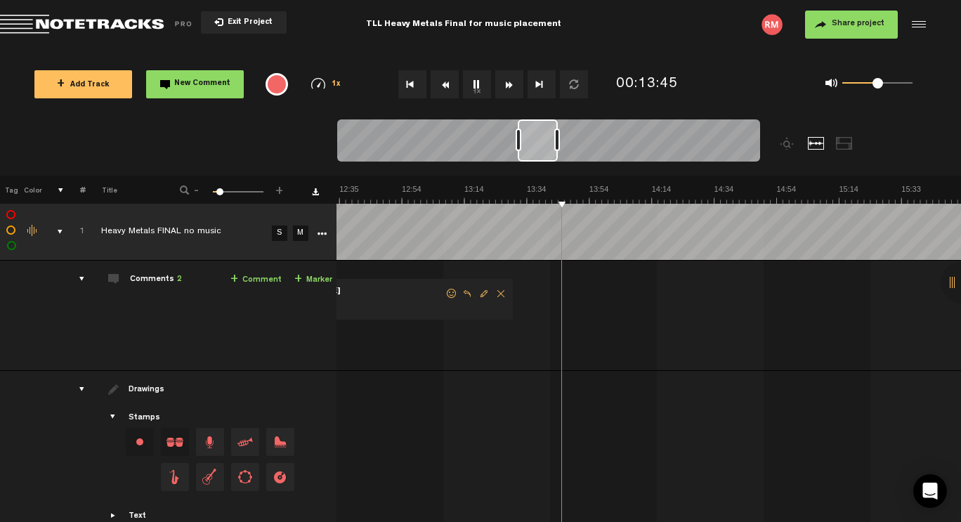
scroll to position [0, 2370]
click at [541, 132] on div at bounding box center [542, 140] width 39 height 42
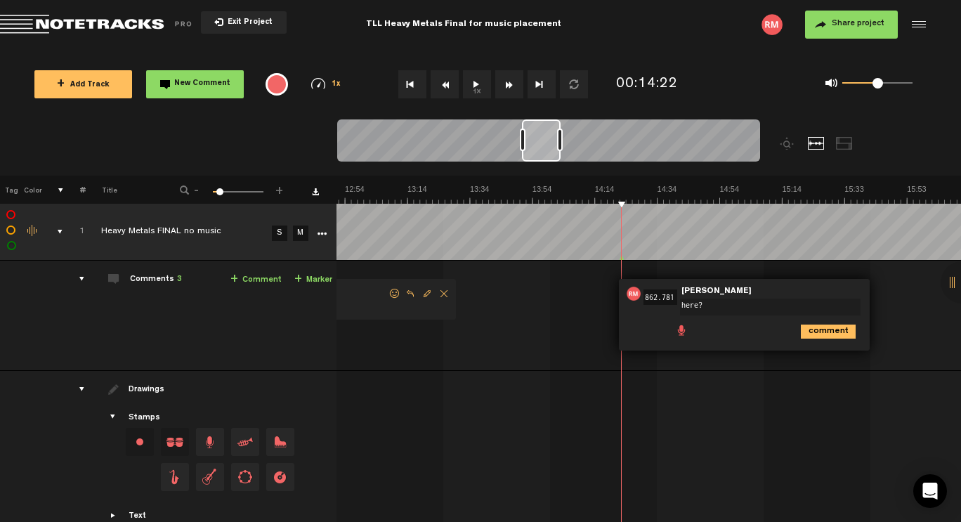
type textarea "here?"
click at [801, 328] on icon "comment" at bounding box center [828, 331] width 55 height 14
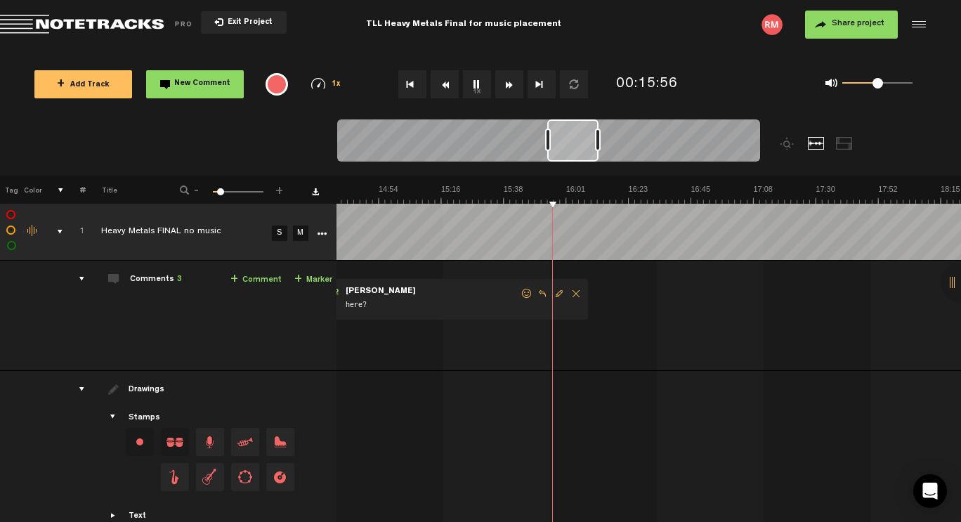
scroll to position [0, 2455]
drag, startPoint x: 558, startPoint y: 140, endPoint x: 546, endPoint y: 140, distance: 11.9
click at [546, 140] on div at bounding box center [548, 140] width 6 height 22
drag, startPoint x: 599, startPoint y: 144, endPoint x: 607, endPoint y: 144, distance: 7.7
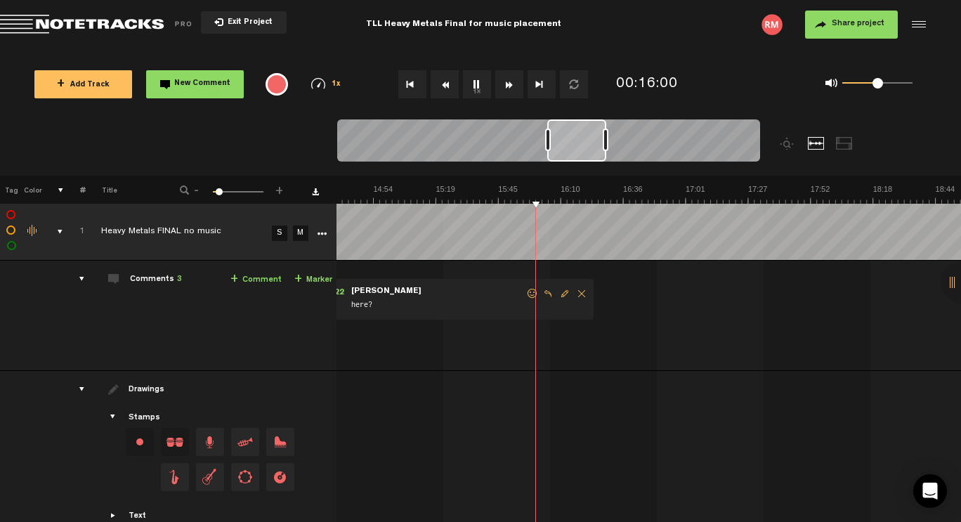
click at [608, 144] on div at bounding box center [606, 140] width 6 height 22
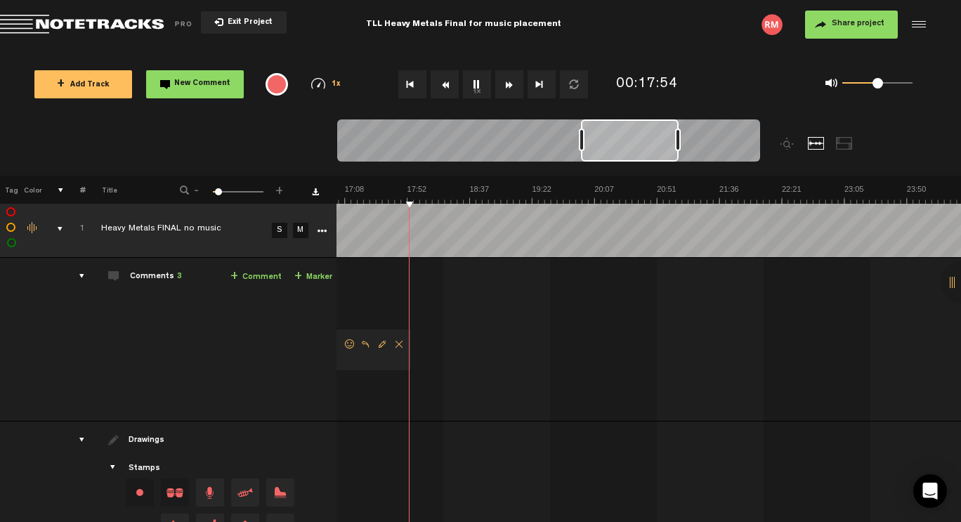
scroll to position [0, 1071]
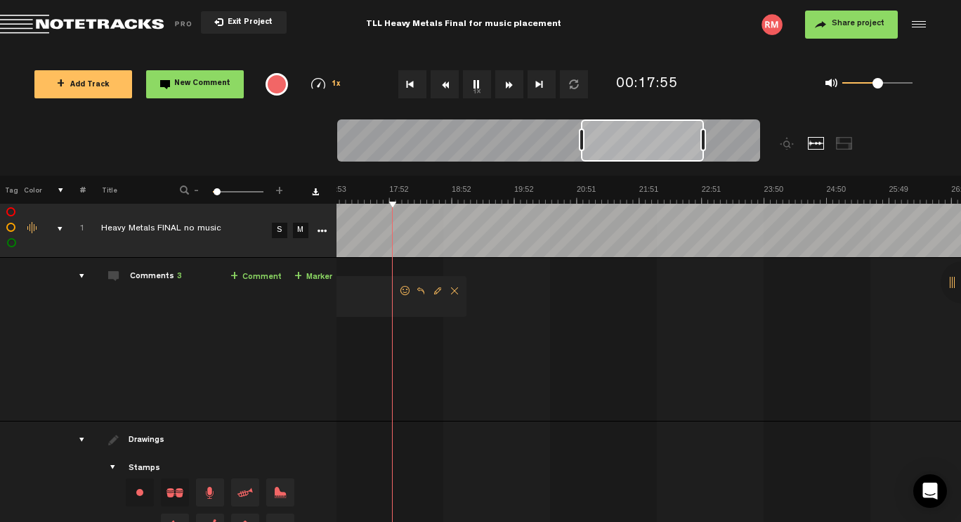
drag, startPoint x: 638, startPoint y: 143, endPoint x: 704, endPoint y: 145, distance: 65.4
click at [704, 145] on div at bounding box center [703, 140] width 6 height 22
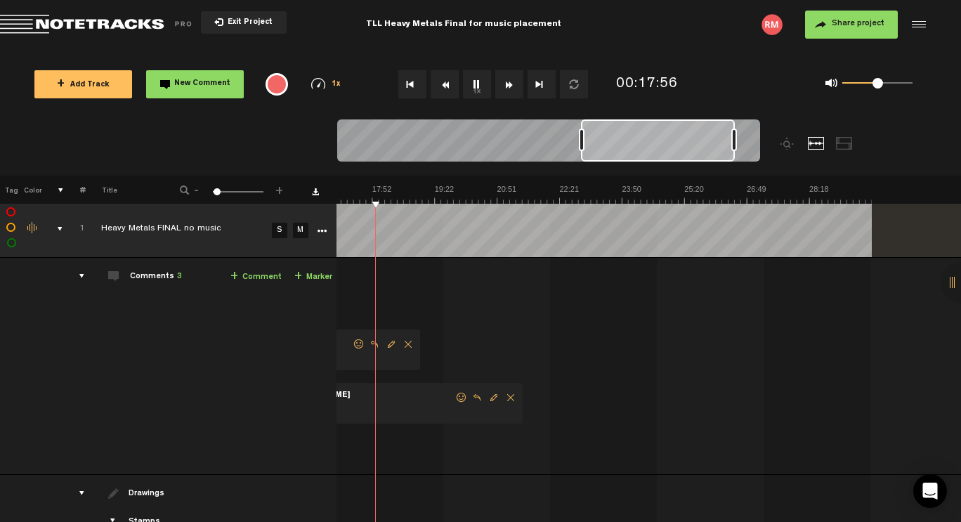
scroll to position [0, 714]
drag, startPoint x: 704, startPoint y: 141, endPoint x: 736, endPoint y: 142, distance: 31.6
click at [752, 143] on div at bounding box center [751, 140] width 6 height 22
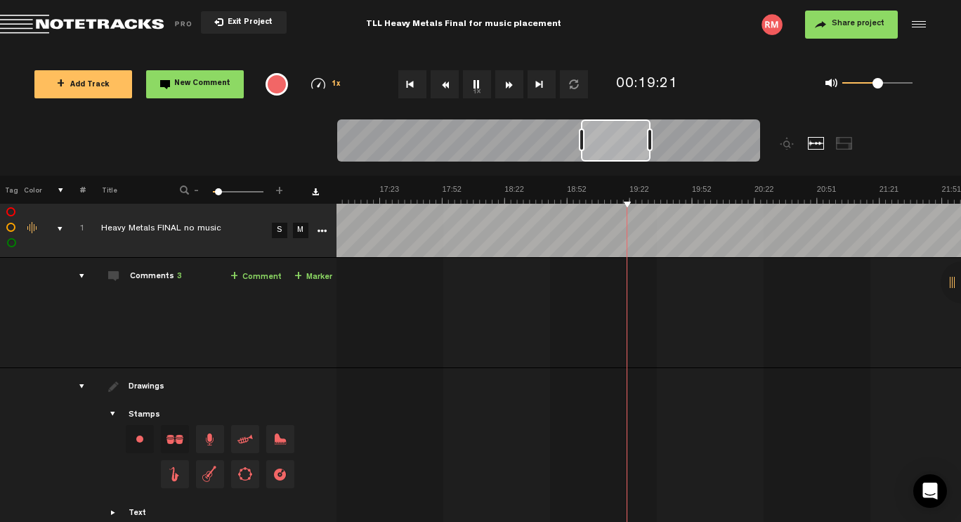
drag, startPoint x: 753, startPoint y: 143, endPoint x: 652, endPoint y: 150, distance: 101.3
click at [652, 150] on div at bounding box center [650, 140] width 6 height 22
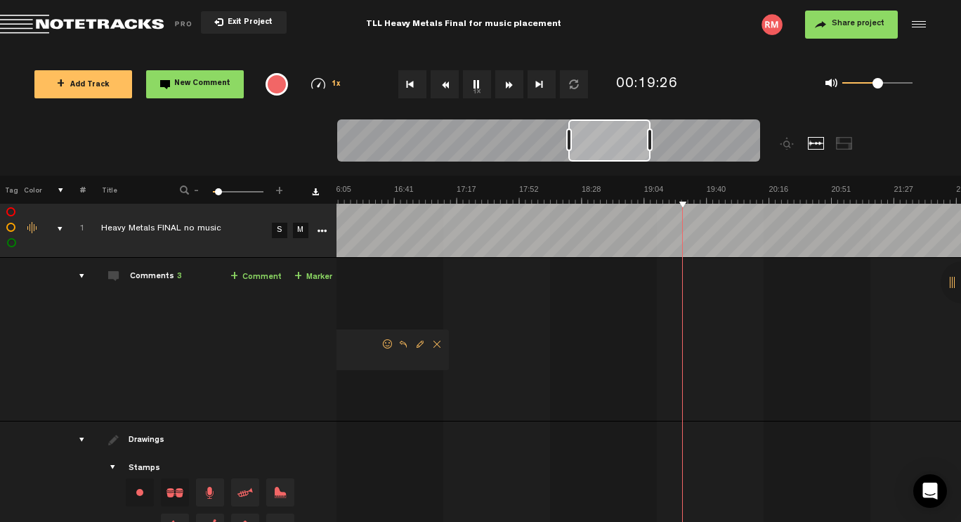
scroll to position [0, 1298]
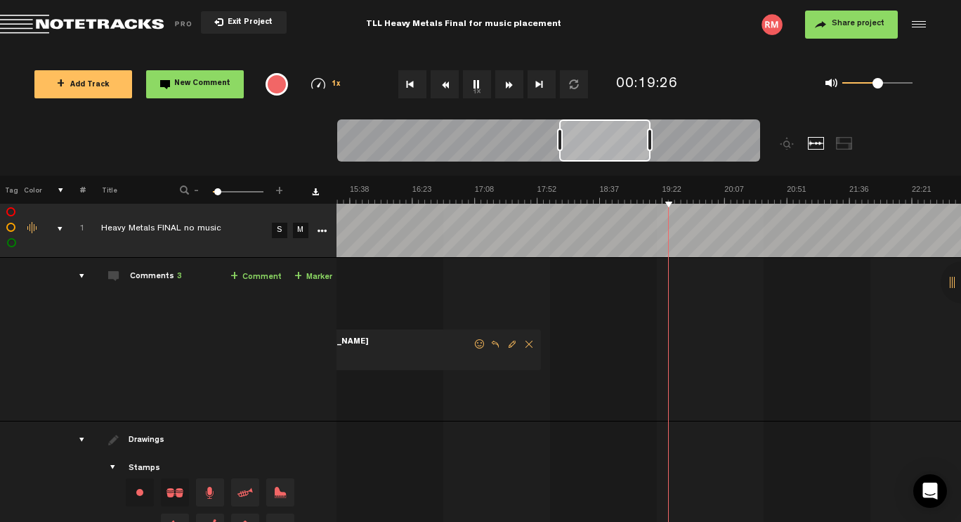
drag, startPoint x: 580, startPoint y: 140, endPoint x: 558, endPoint y: 143, distance: 21.9
click at [558, 143] on div at bounding box center [560, 140] width 6 height 22
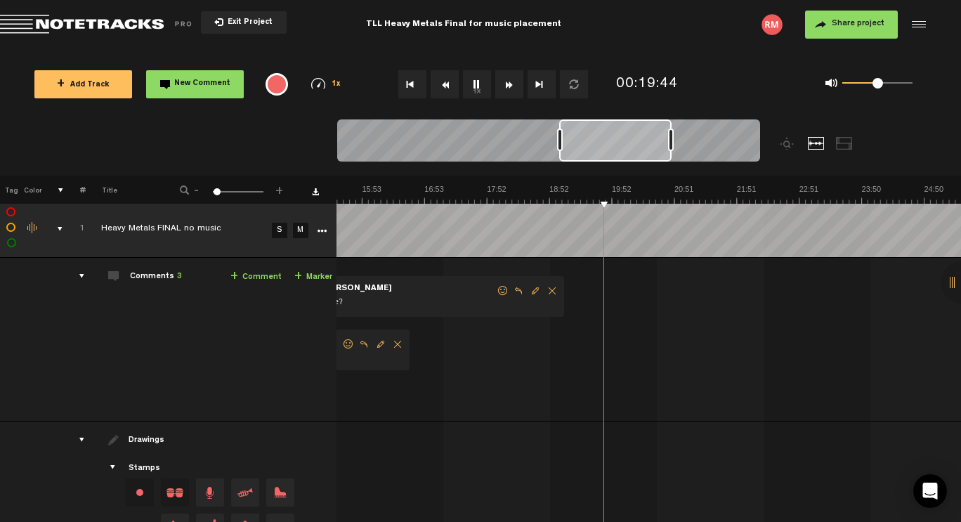
scroll to position [0, 973]
drag, startPoint x: 650, startPoint y: 141, endPoint x: 700, endPoint y: 141, distance: 49.9
click at [700, 141] on div at bounding box center [699, 140] width 6 height 22
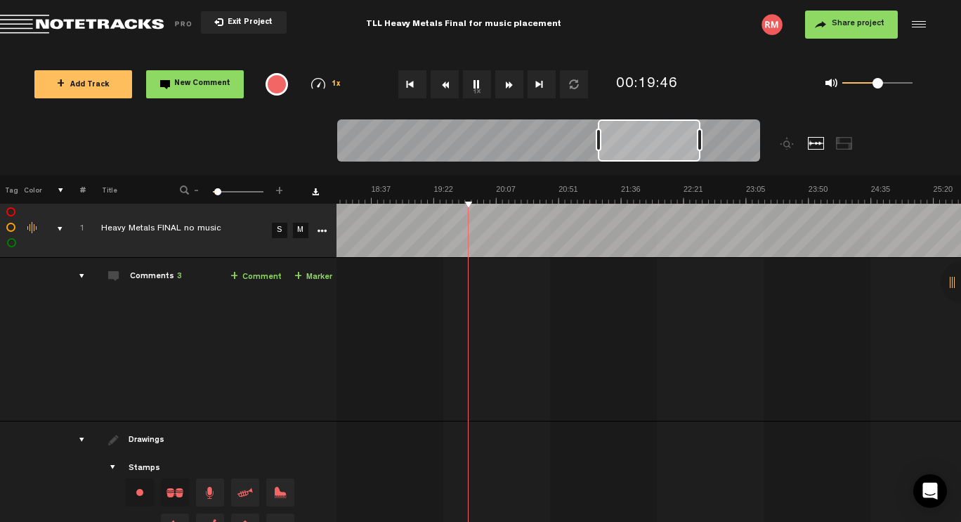
scroll to position [0, 1547]
drag, startPoint x: 558, startPoint y: 145, endPoint x: 601, endPoint y: 145, distance: 42.1
click at [601, 145] on div at bounding box center [602, 140] width 6 height 22
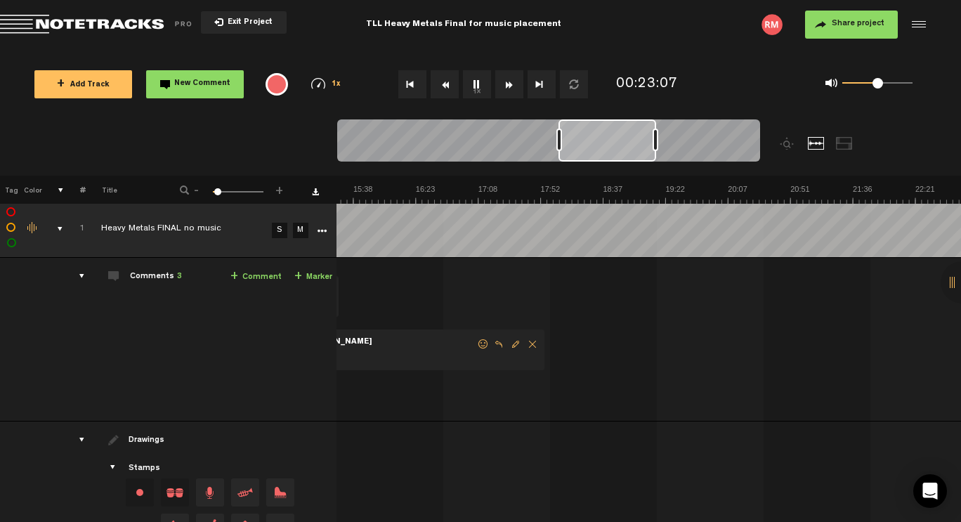
scroll to position [0, 1687]
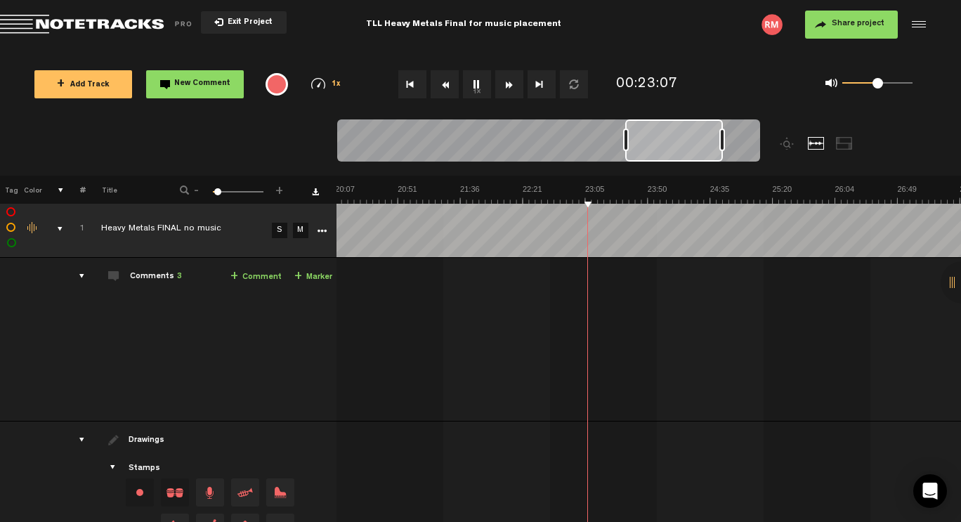
click at [627, 143] on div at bounding box center [626, 140] width 6 height 22
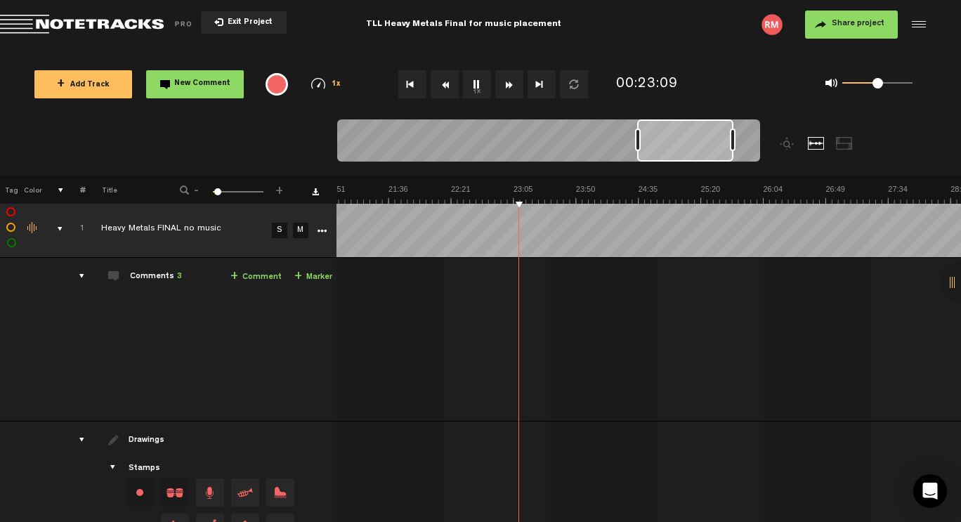
scroll to position [0, 1813]
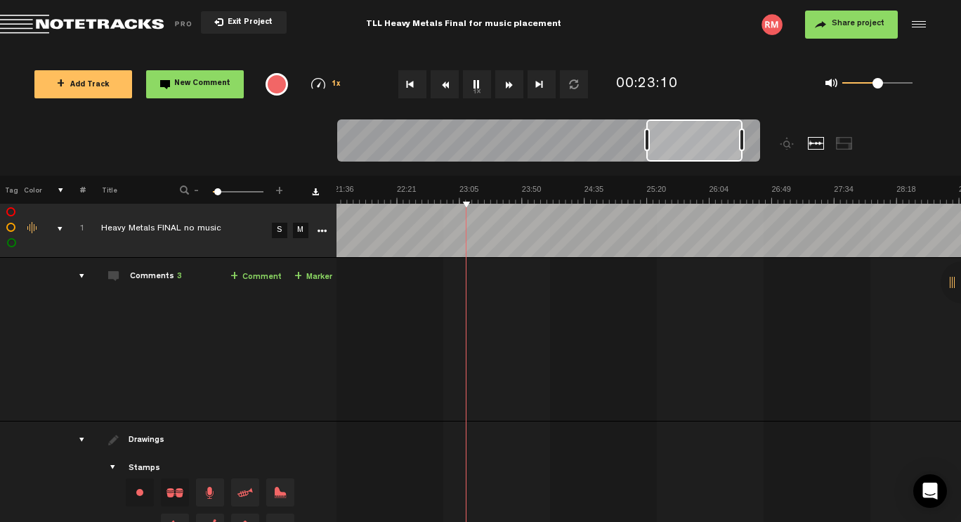
drag, startPoint x: 664, startPoint y: 140, endPoint x: 686, endPoint y: 138, distance: 22.0
click at [686, 138] on div at bounding box center [694, 140] width 96 height 42
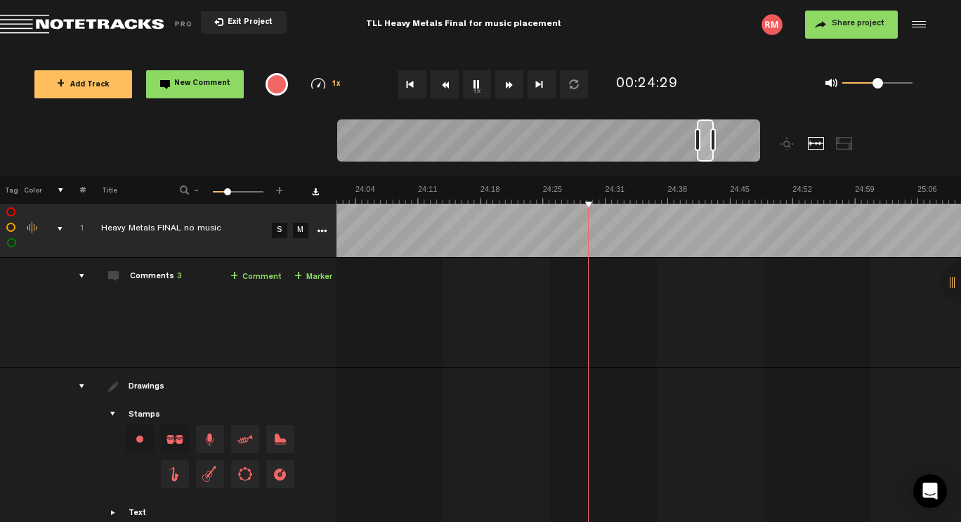
scroll to position [0, 22849]
drag, startPoint x: 618, startPoint y: 140, endPoint x: 704, endPoint y: 147, distance: 86.0
click at [704, 147] on div at bounding box center [704, 140] width 6 height 22
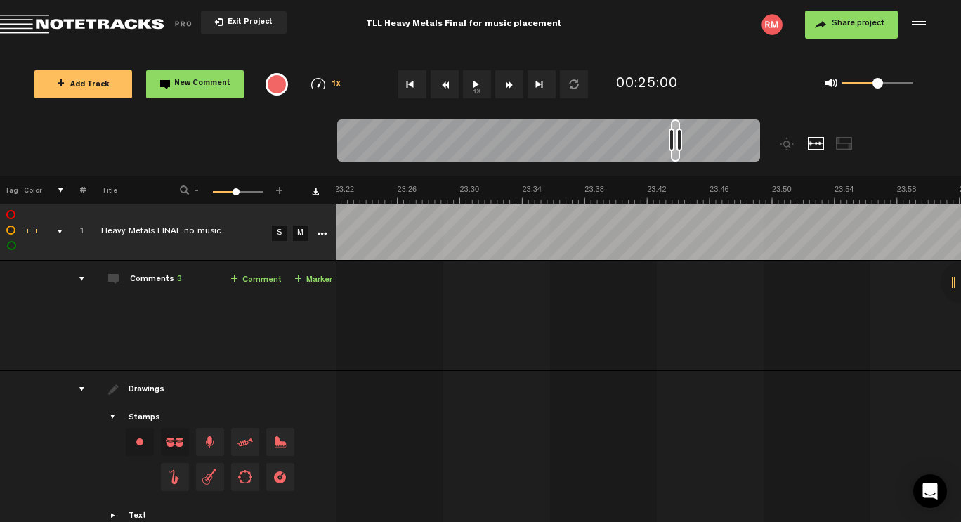
scroll to position [0, 22127]
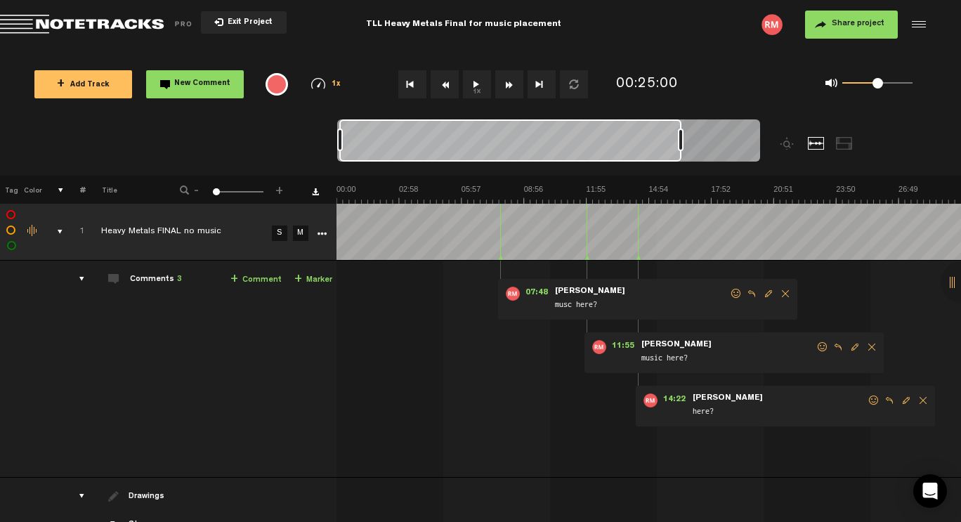
drag, startPoint x: 671, startPoint y: 138, endPoint x: 259, endPoint y: 120, distance: 412.7
click at [259, 120] on nt-zoom-navigation-bar at bounding box center [480, 147] width 961 height 56
drag, startPoint x: 680, startPoint y: 136, endPoint x: 789, endPoint y: 152, distance: 110.1
click at [789, 152] on div at bounding box center [601, 147] width 528 height 56
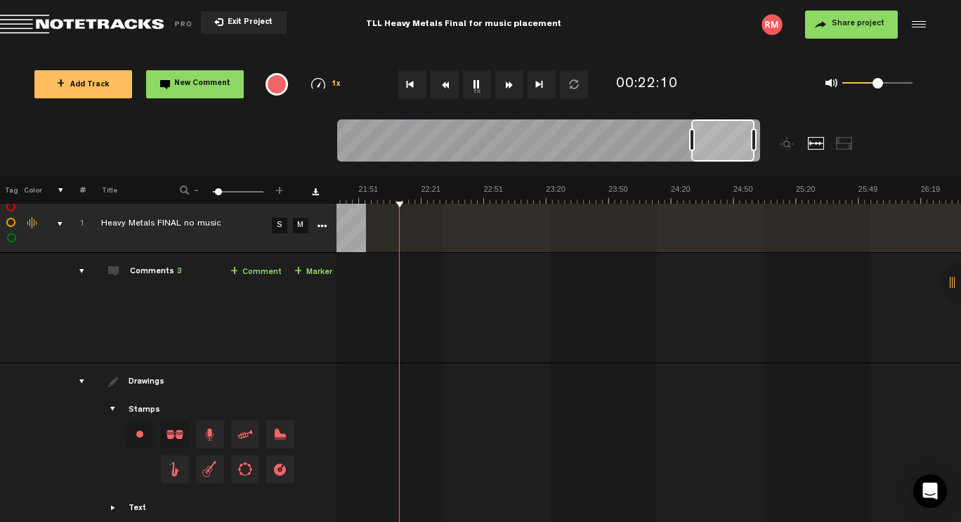
scroll to position [0, 10626]
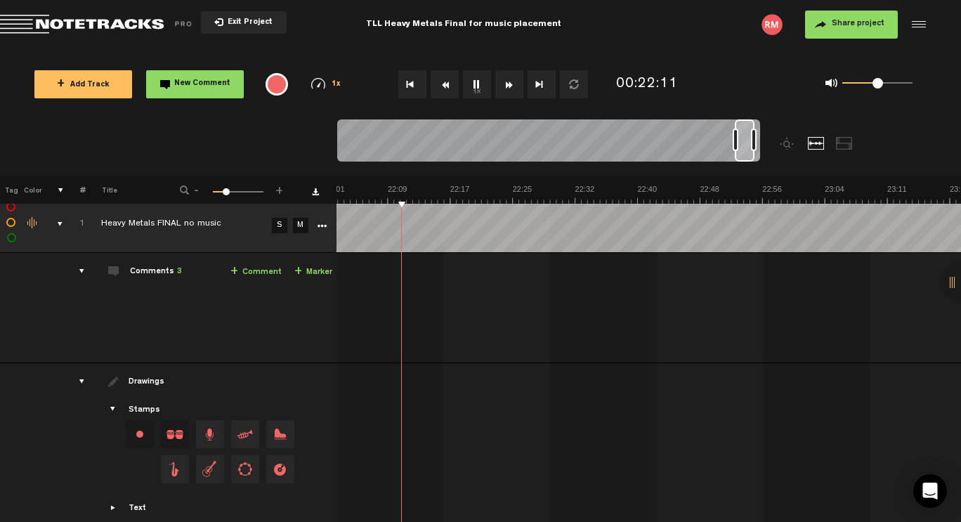
drag, startPoint x: 341, startPoint y: 142, endPoint x: 737, endPoint y: 186, distance: 397.9
click at [737, 49] on div "Loading... + Add Track New Comment 1x 0.25x 0.5x 0.75x 1x 1.25x 1.5x 1.75x 2x A…" at bounding box center [480, 49] width 961 height 0
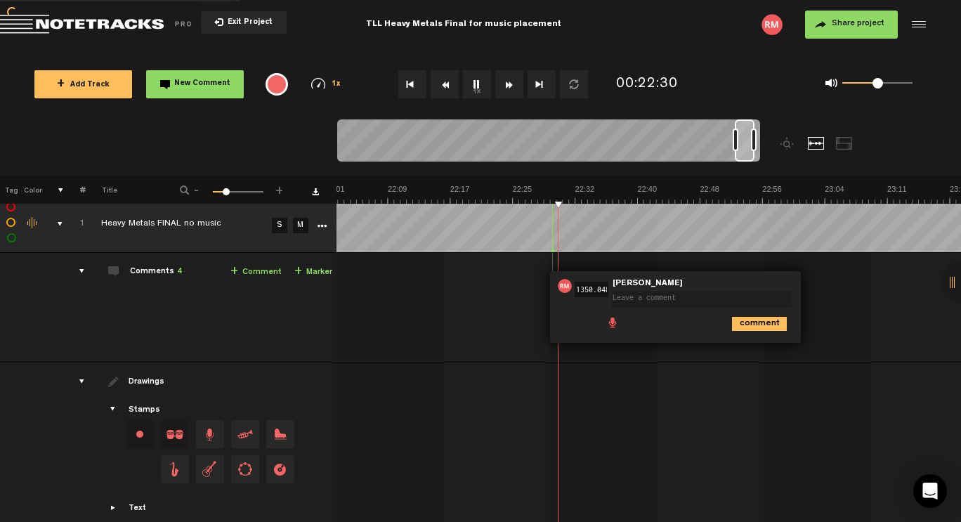
click at [552, 226] on div at bounding box center [552, 224] width 1 height 56
click at [732, 320] on icon "comment" at bounding box center [759, 324] width 55 height 14
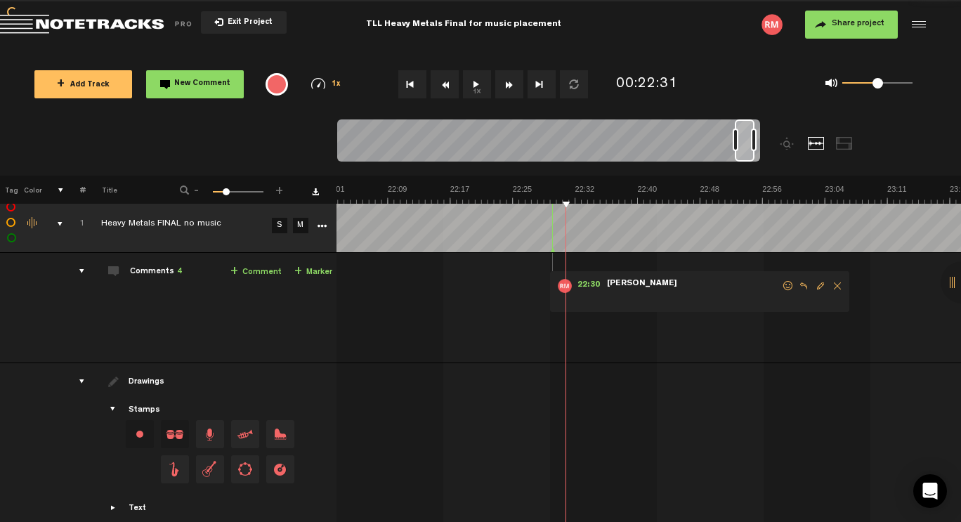
click at [829, 285] on span "Delete comment" at bounding box center [837, 286] width 17 height 10
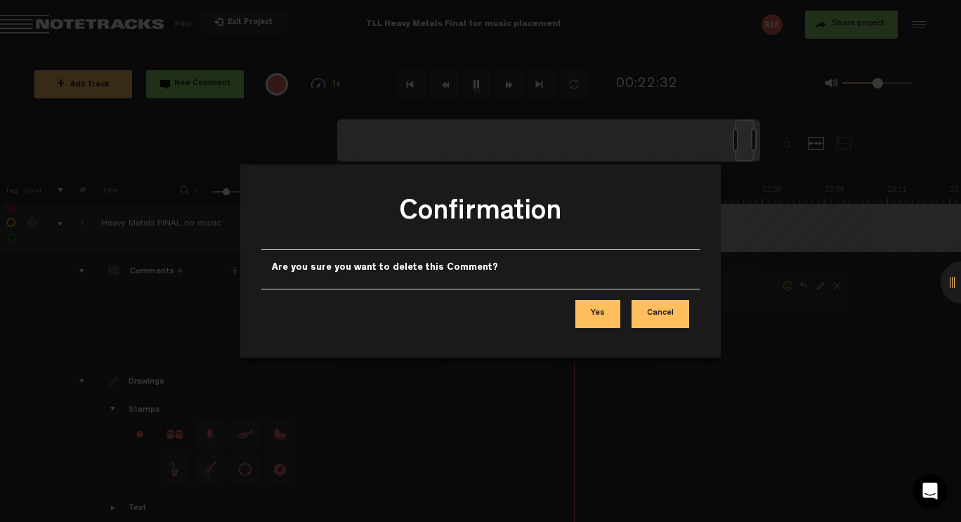
click at [605, 320] on button "Yes" at bounding box center [597, 314] width 45 height 28
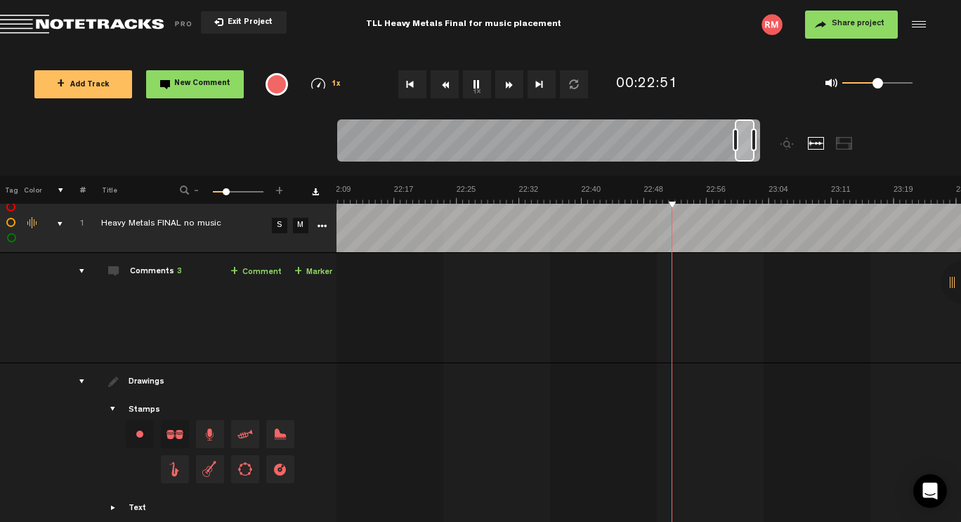
scroll to position [0, 10935]
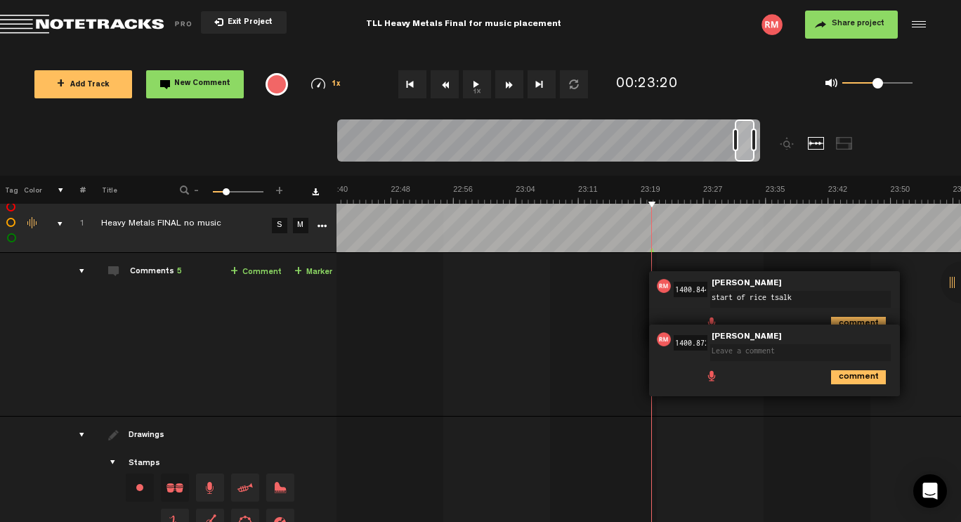
type textarea "start of rice talk?"
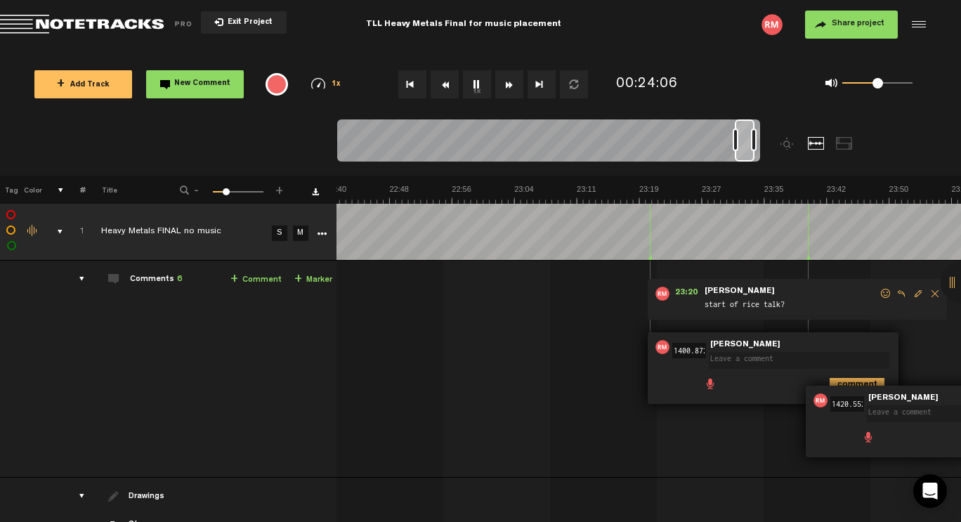
scroll to position [0, 11368]
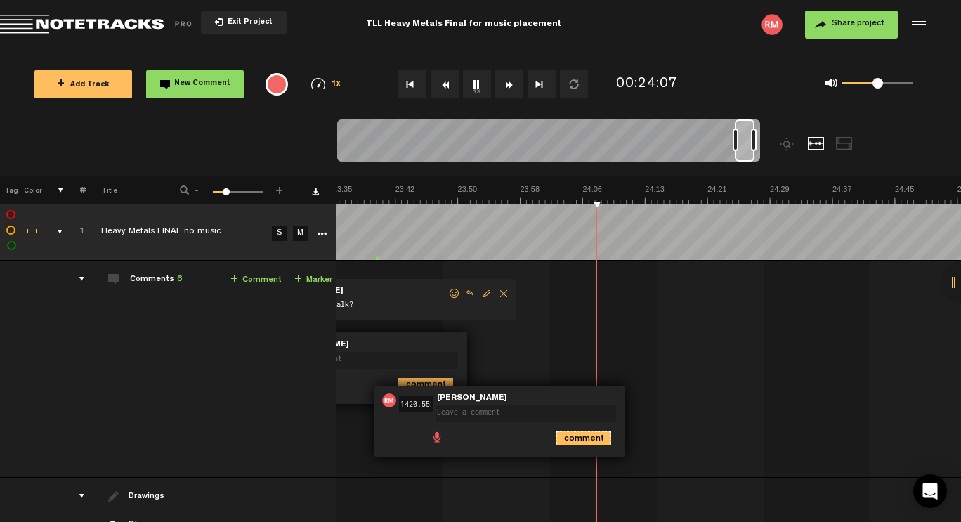
click at [556, 438] on icon "comment" at bounding box center [583, 438] width 55 height 14
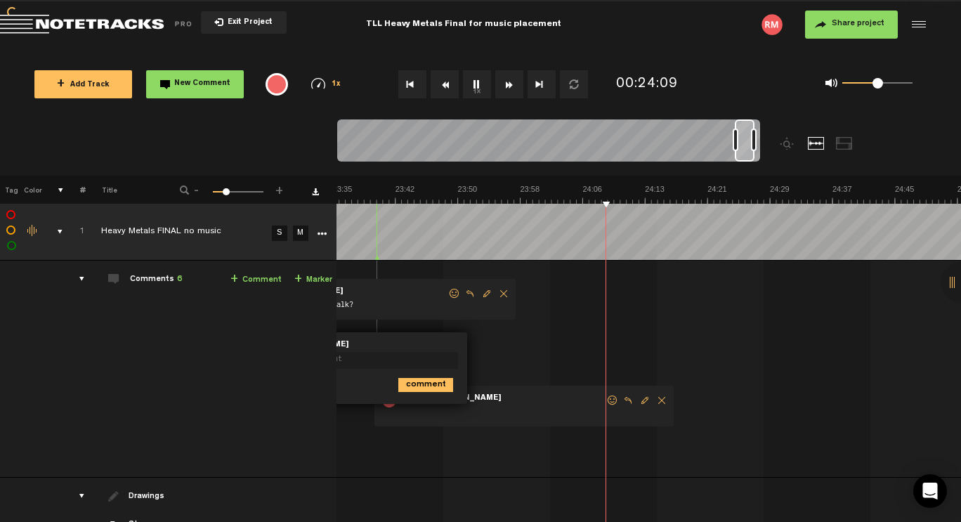
click at [653, 398] on span "Delete comment" at bounding box center [661, 400] width 17 height 10
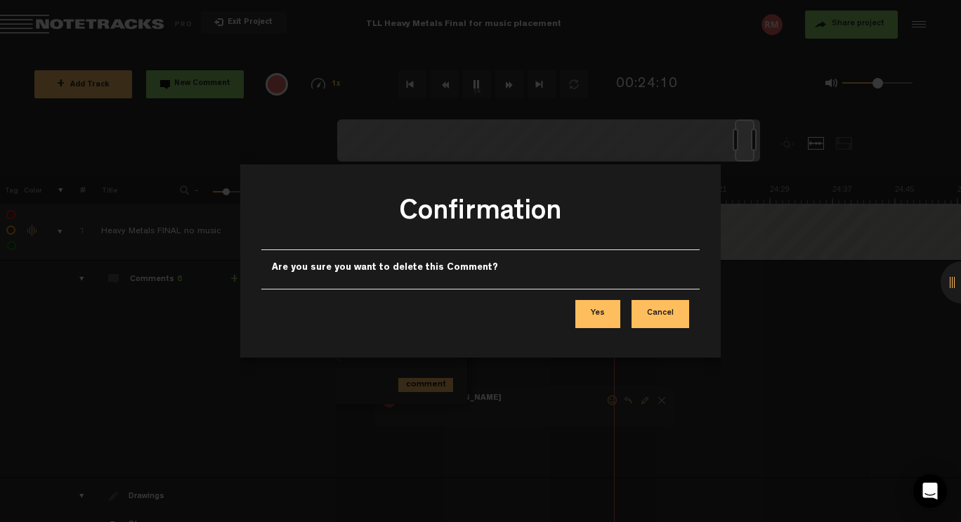
click at [601, 315] on button "Yes" at bounding box center [597, 314] width 45 height 28
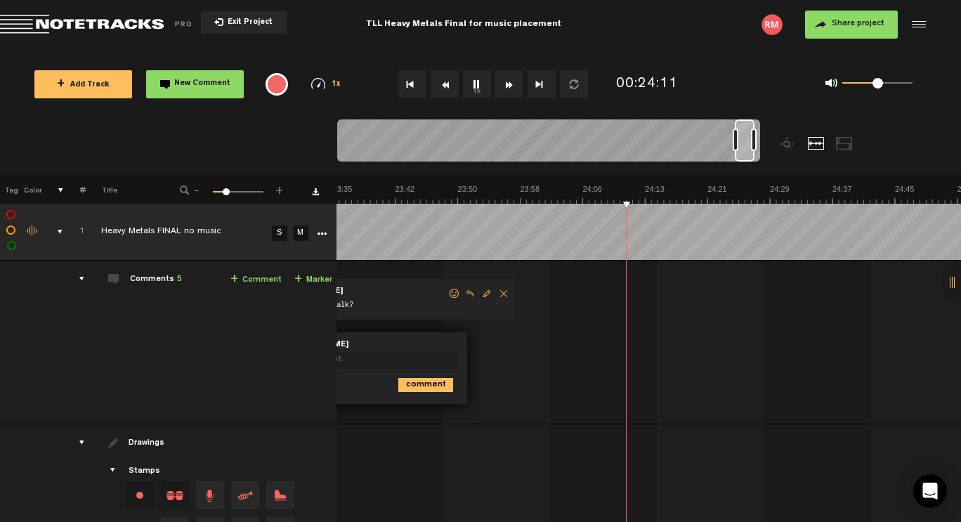
click at [495, 293] on span "Delete comment" at bounding box center [503, 294] width 17 height 10
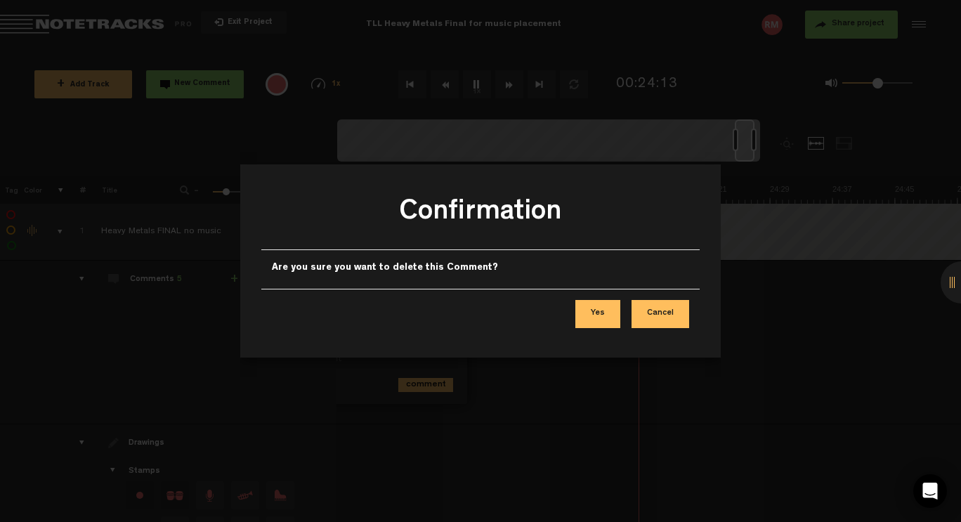
click at [607, 317] on button "Yes" at bounding box center [597, 314] width 45 height 28
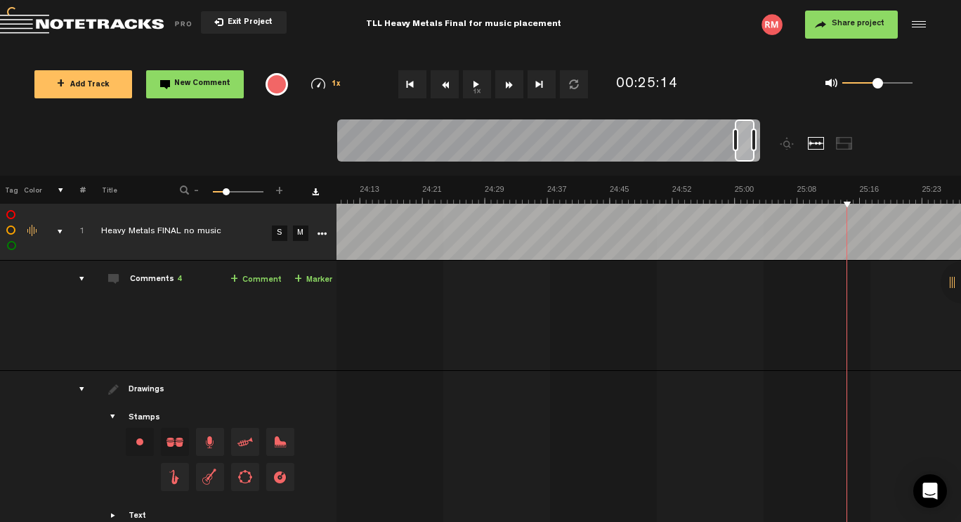
scroll to position [0, 11820]
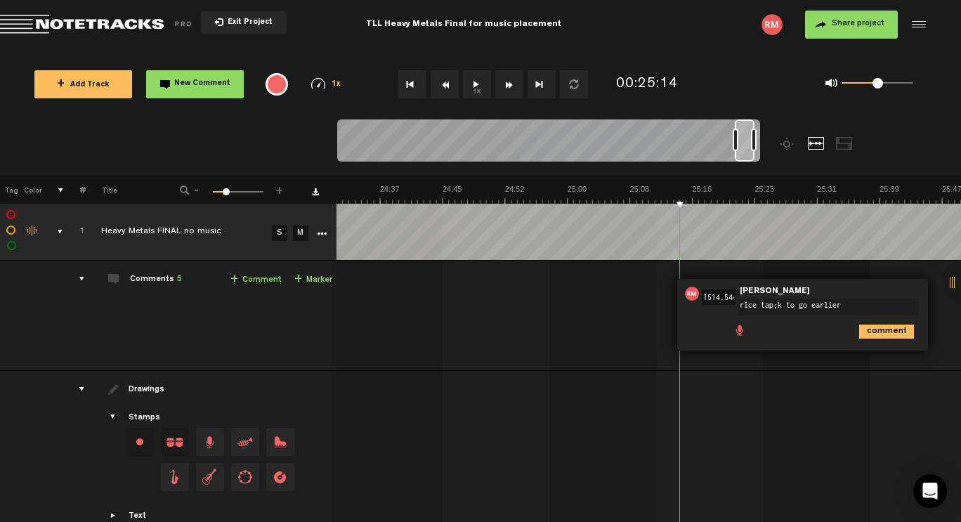
type textarea "rice tap;k to go earlier?"
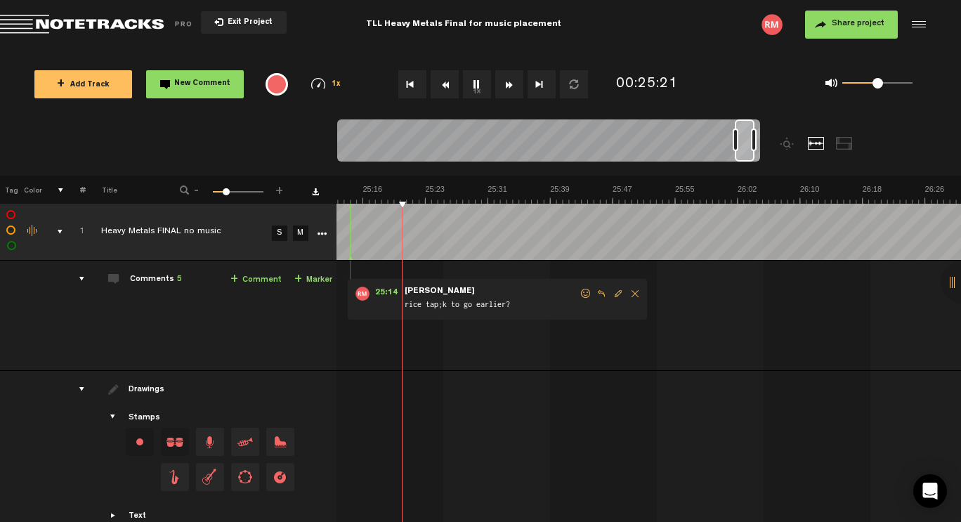
drag, startPoint x: 753, startPoint y: 140, endPoint x: 768, endPoint y: 141, distance: 14.8
click at [768, 141] on div at bounding box center [601, 147] width 528 height 56
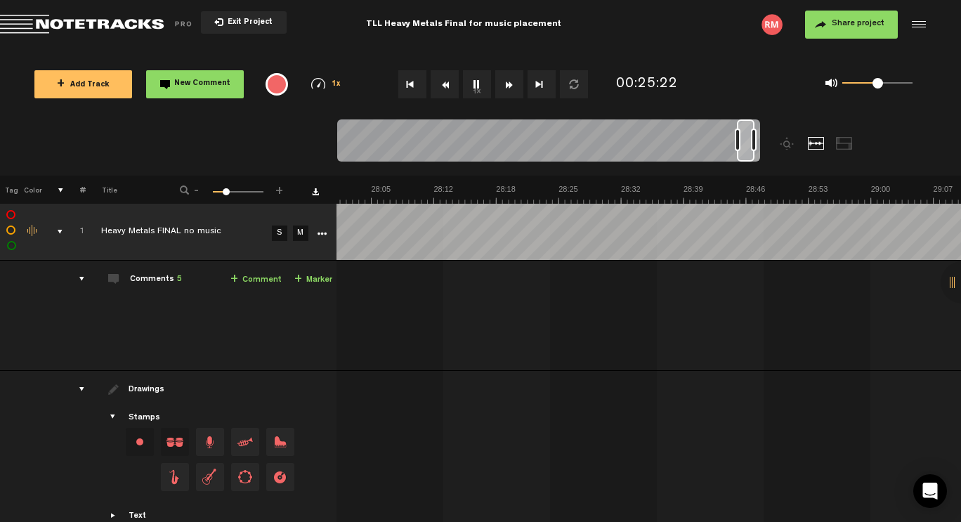
scroll to position [0, 14290]
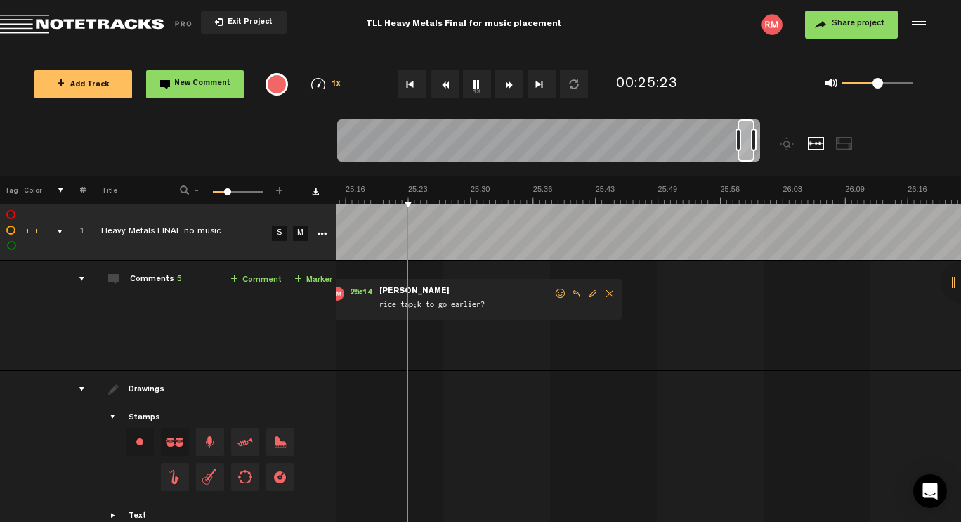
click at [740, 140] on div at bounding box center [738, 140] width 6 height 22
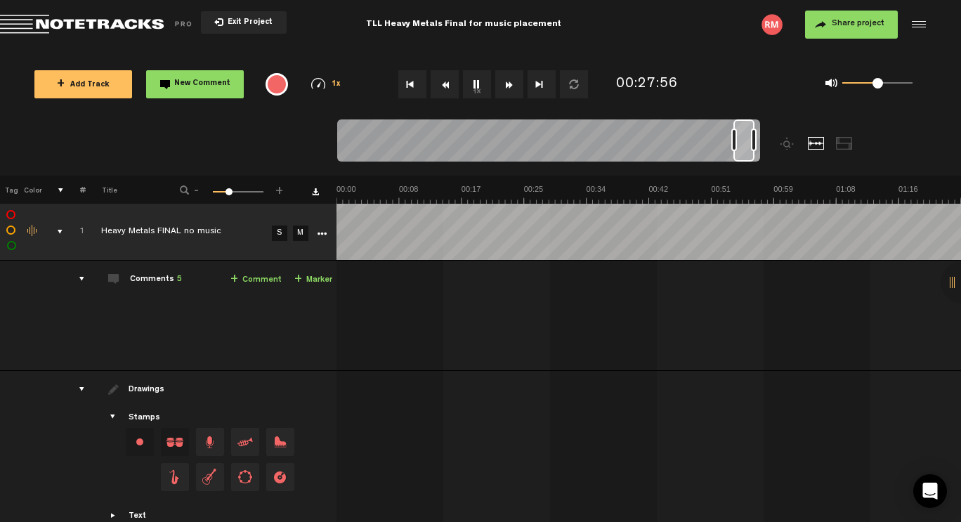
scroll to position [0, 12230]
drag, startPoint x: 749, startPoint y: 140, endPoint x: 760, endPoint y: 140, distance: 11.2
click at [760, 140] on div at bounding box center [601, 147] width 528 height 56
click at [232, 27] on span "Exit Project" at bounding box center [247, 23] width 49 height 8
